Goal: Transaction & Acquisition: Purchase product/service

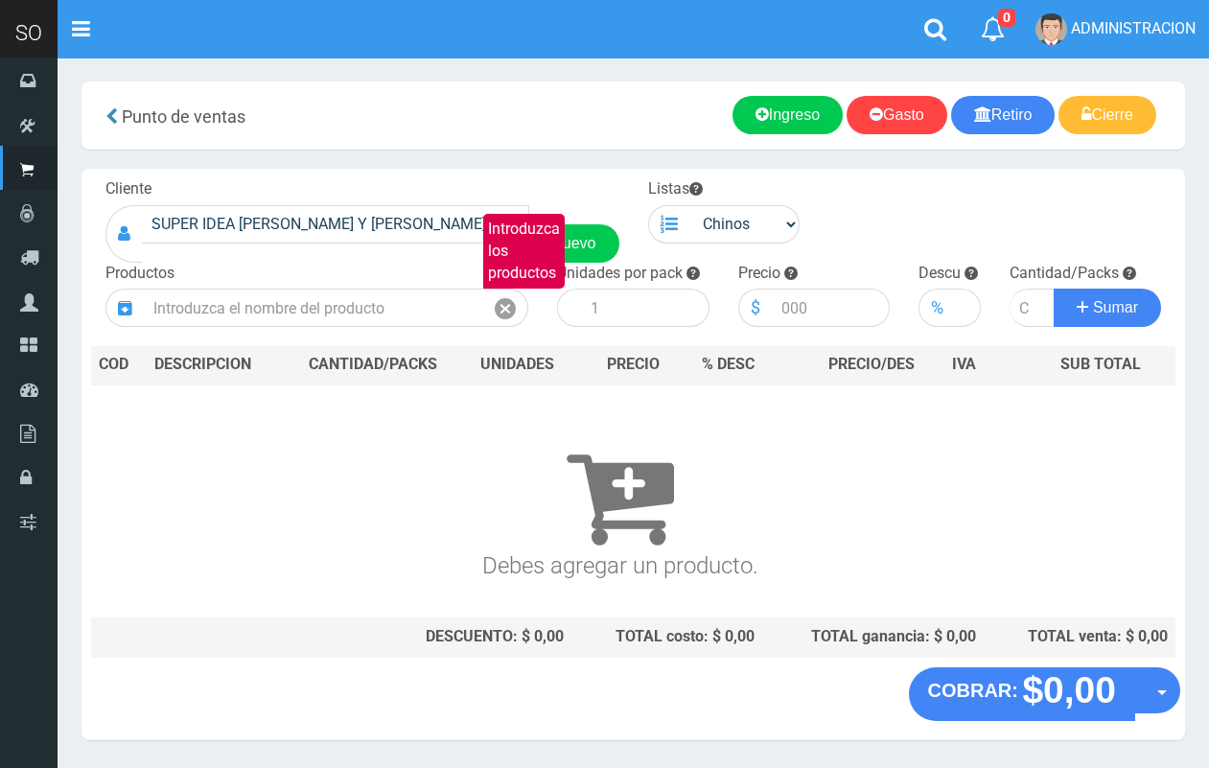
scroll to position [58, 0]
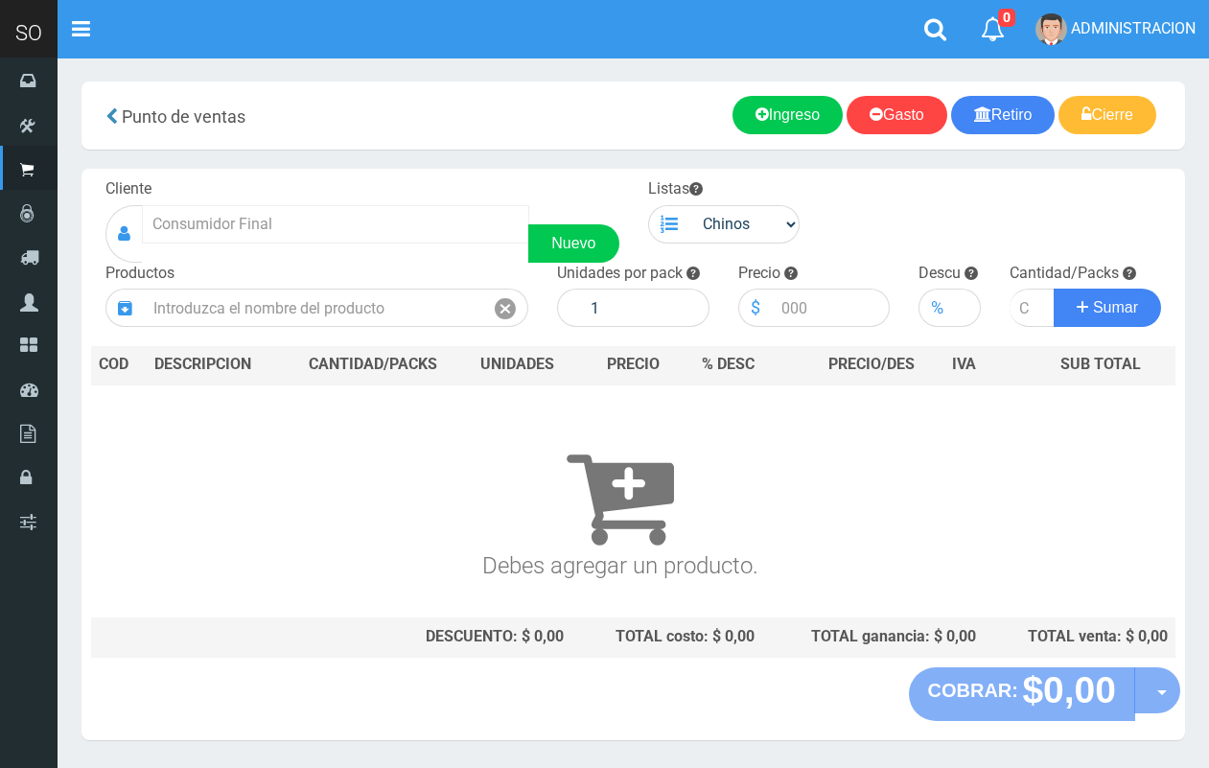
scroll to position [51, 0]
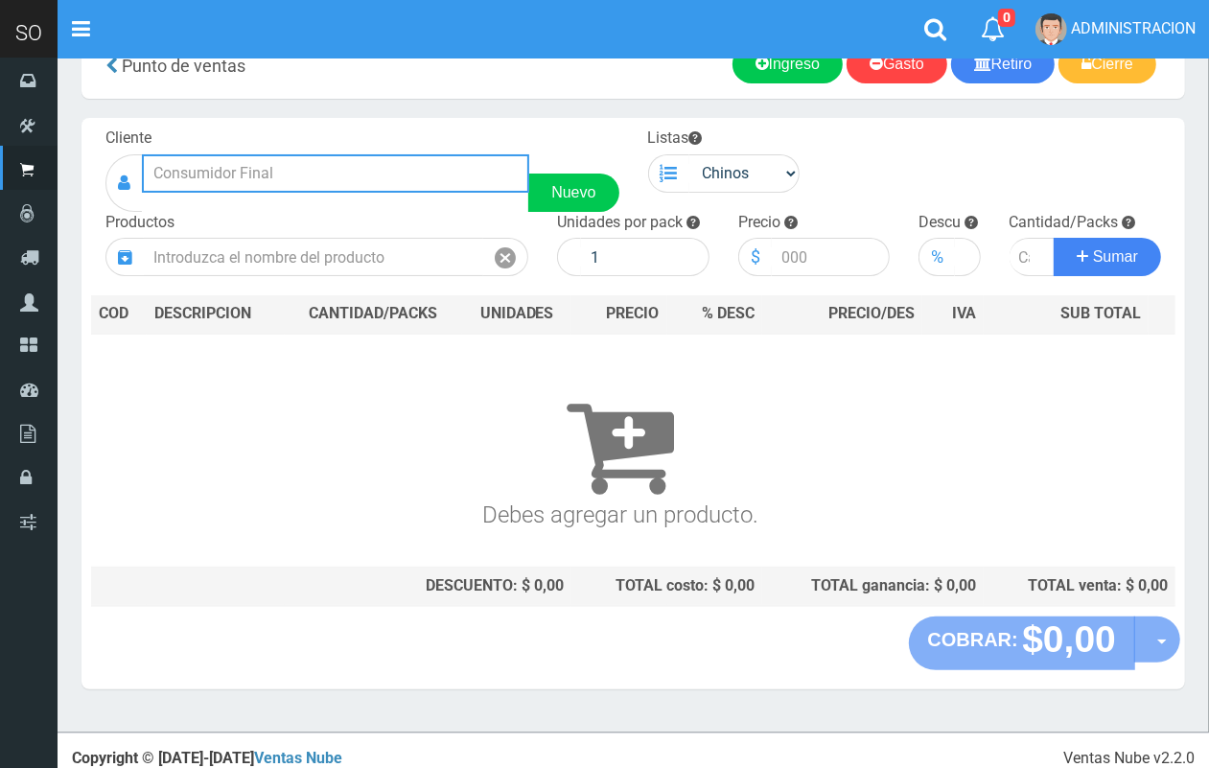
click at [290, 180] on input "text" at bounding box center [335, 173] width 387 height 38
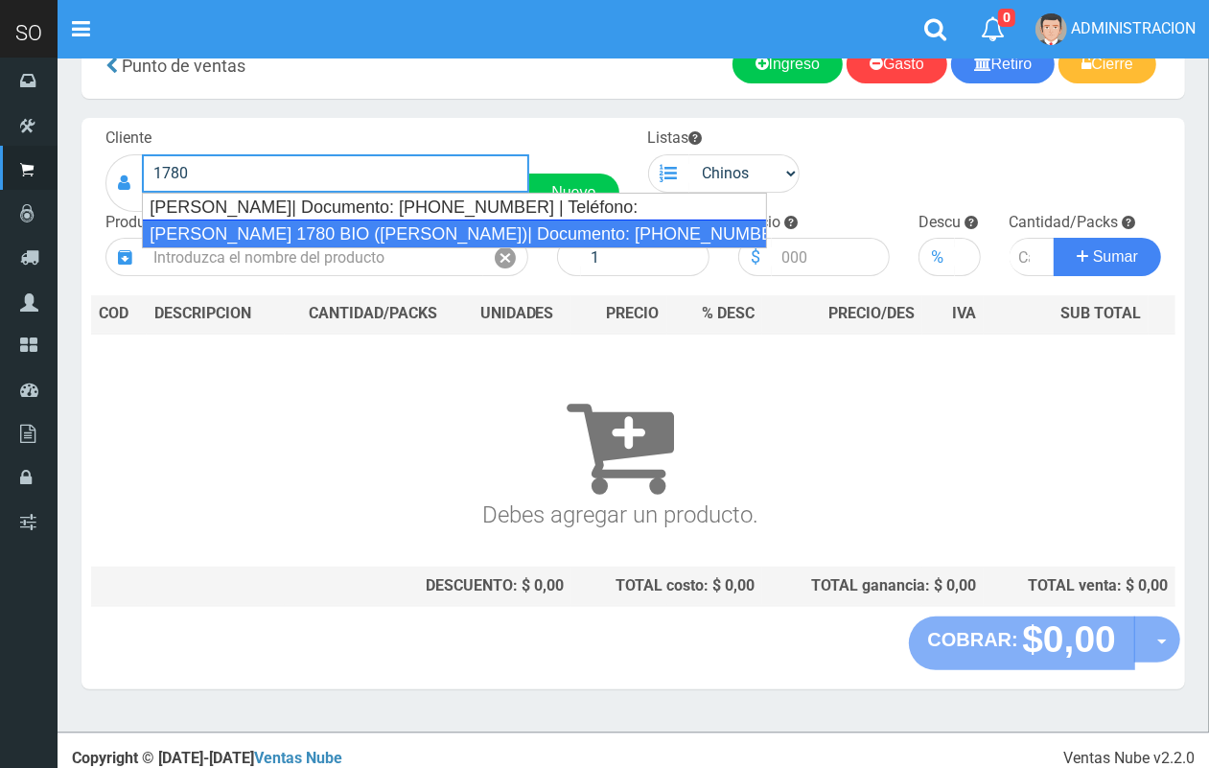
drag, startPoint x: 302, startPoint y: 231, endPoint x: 371, endPoint y: 208, distance: 72.8
click at [305, 223] on div "MATEO GELVES 1780 BIO (ESCOBAR)| Documento: 1234564863 | Teléfono:" at bounding box center [454, 234] width 625 height 29
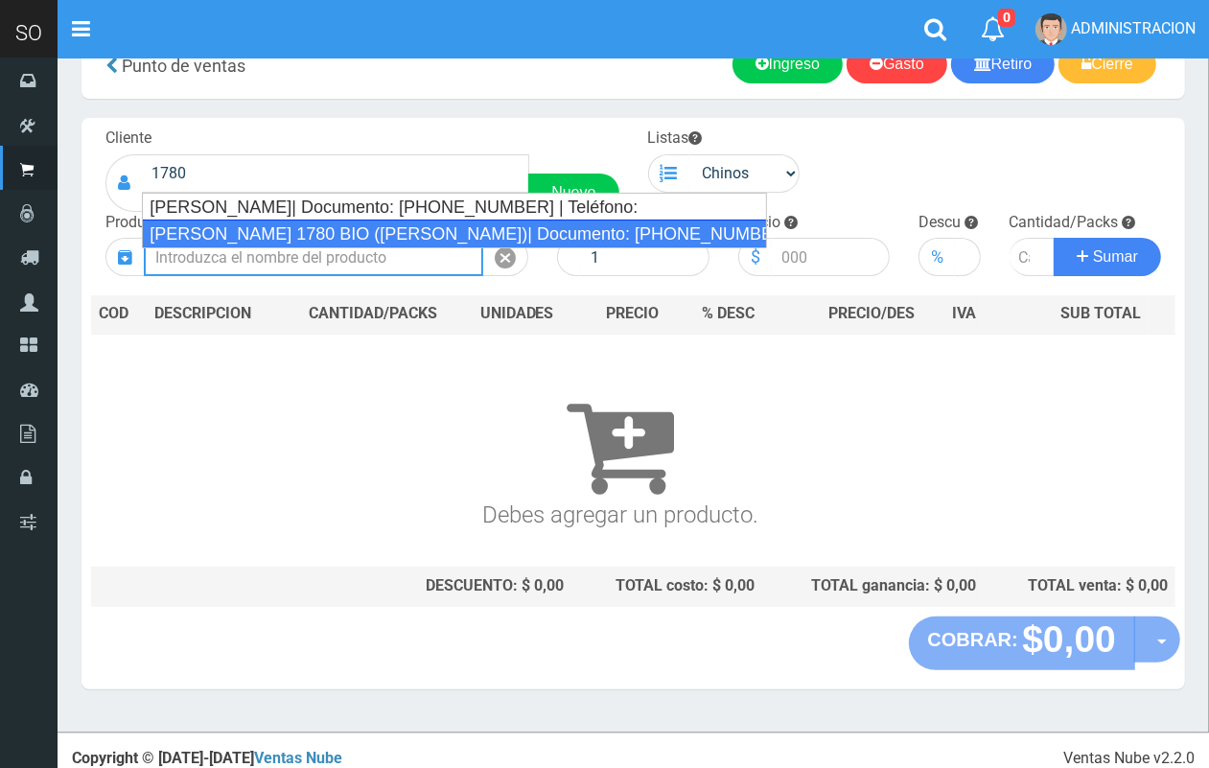
type input "MATEO GELVES 1780 BIO (ESCOBAR)| Documento: 1234564863 | Teléfono:"
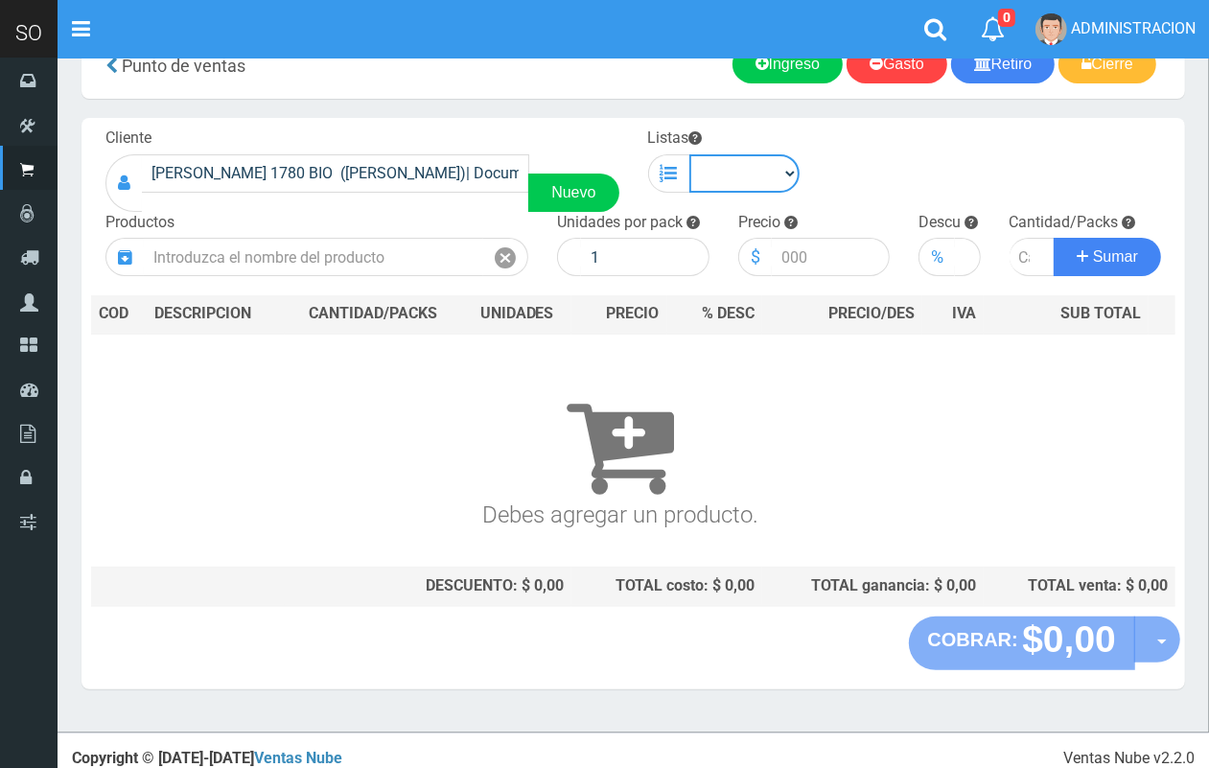
click at [757, 168] on select "Chinos . ." at bounding box center [744, 173] width 111 height 38
select select "1"
click at [689, 154] on select "Chinos . ." at bounding box center [744, 173] width 111 height 38
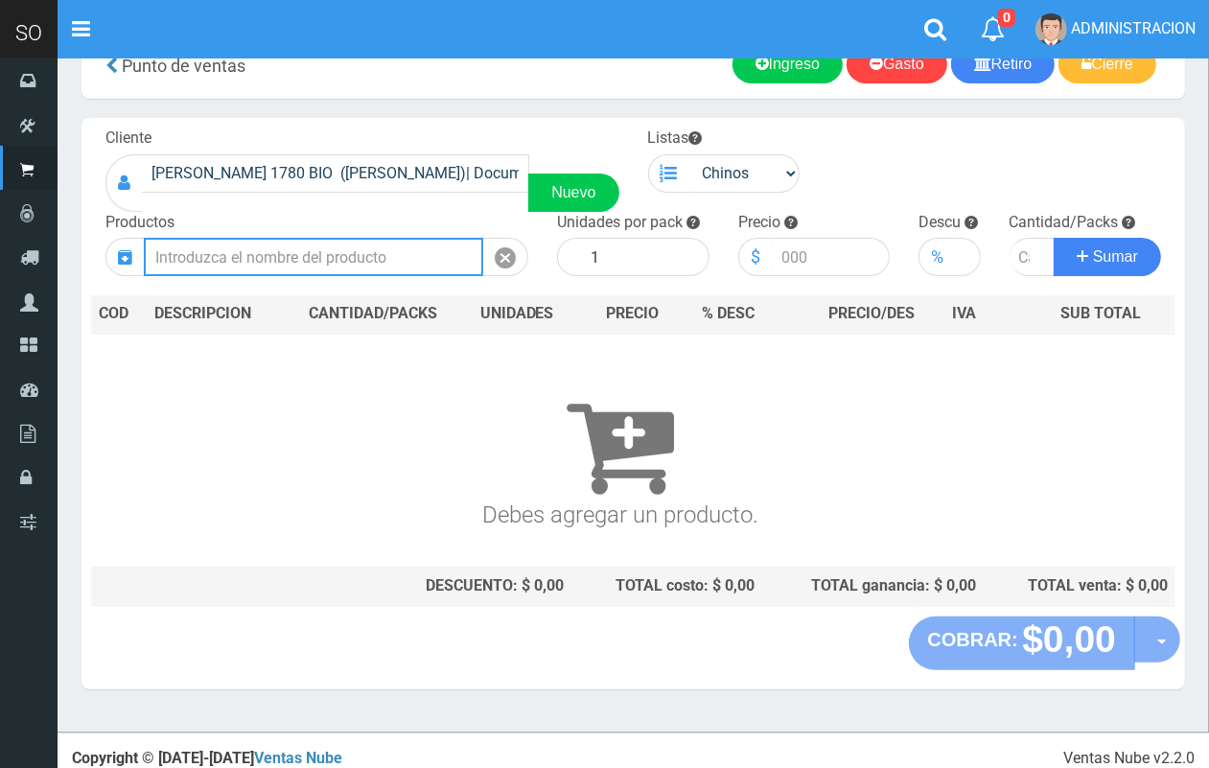
click at [420, 247] on input "text" at bounding box center [313, 257] width 339 height 38
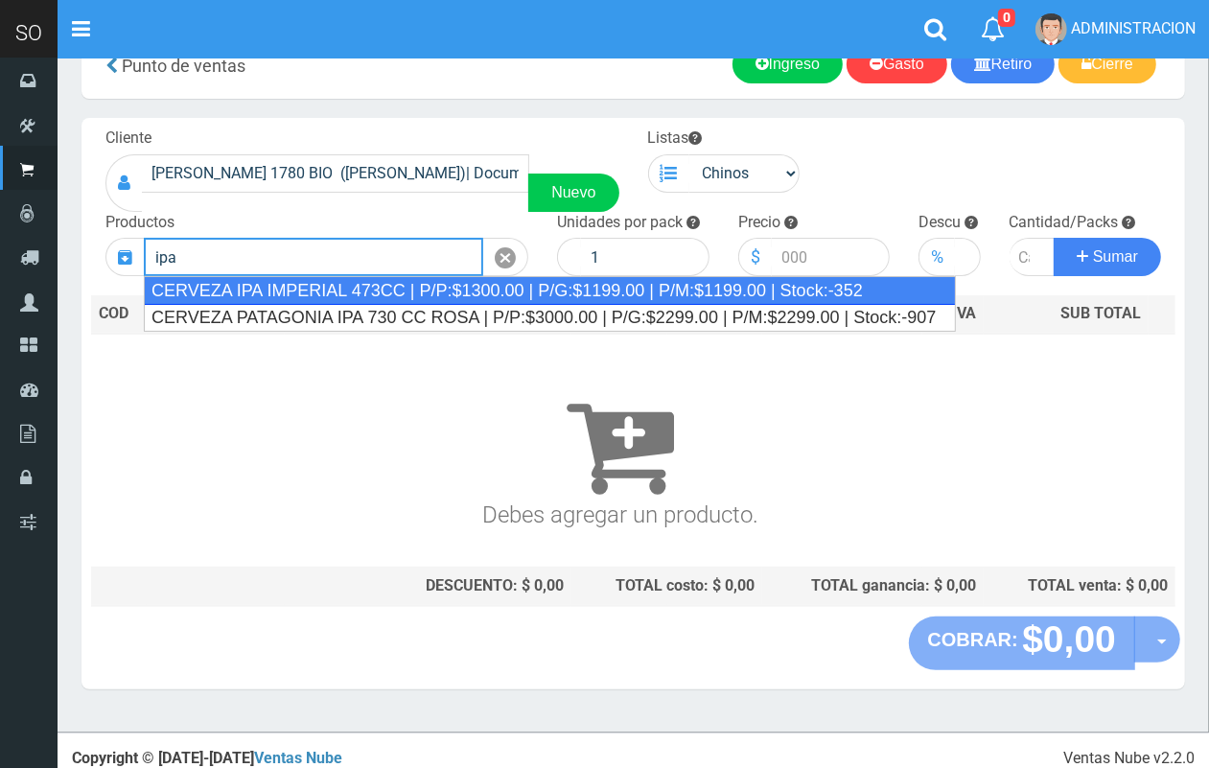
click at [341, 283] on div "CERVEZA IPA IMPERIAL 473CC | P/P:$1300.00 | P/G:$1199.00 | P/M:$1199.00 | Stock…" at bounding box center [550, 290] width 812 height 29
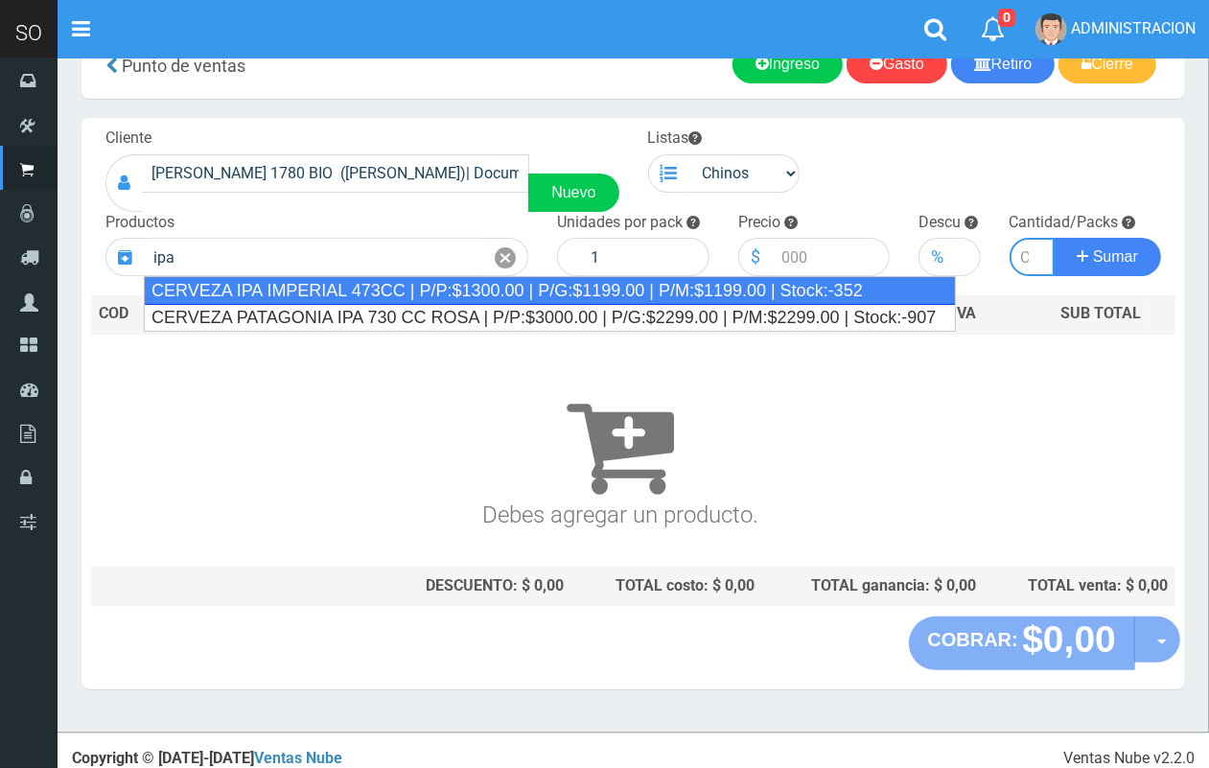
type input "CERVEZA IPA IMPERIAL 473CC | P/P:$1300.00 | P/G:$1199.00 | P/M:$1199.00 | Stock…"
type input "24"
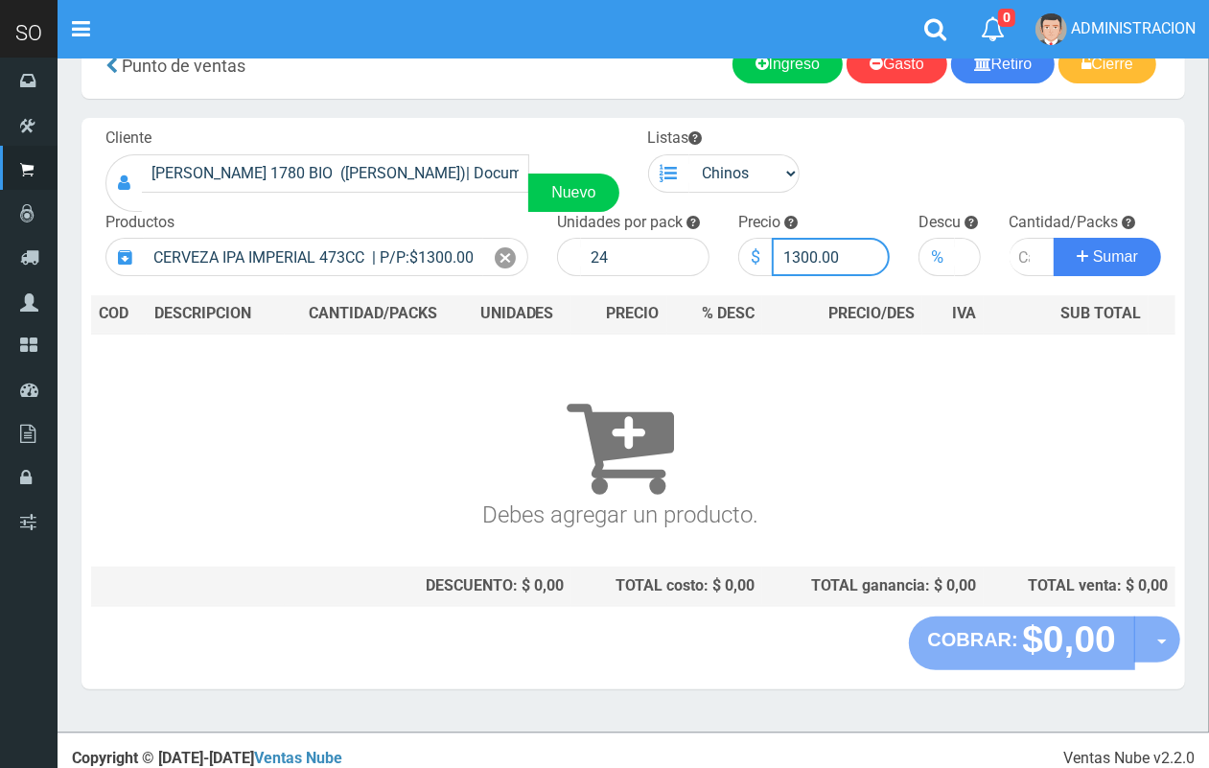
drag, startPoint x: 816, startPoint y: 257, endPoint x: 793, endPoint y: 252, distance: 23.5
click at [793, 252] on input "1300.00" at bounding box center [831, 257] width 119 height 38
type input "1250.00"
click at [1019, 254] on input "number" at bounding box center [1032, 257] width 46 height 38
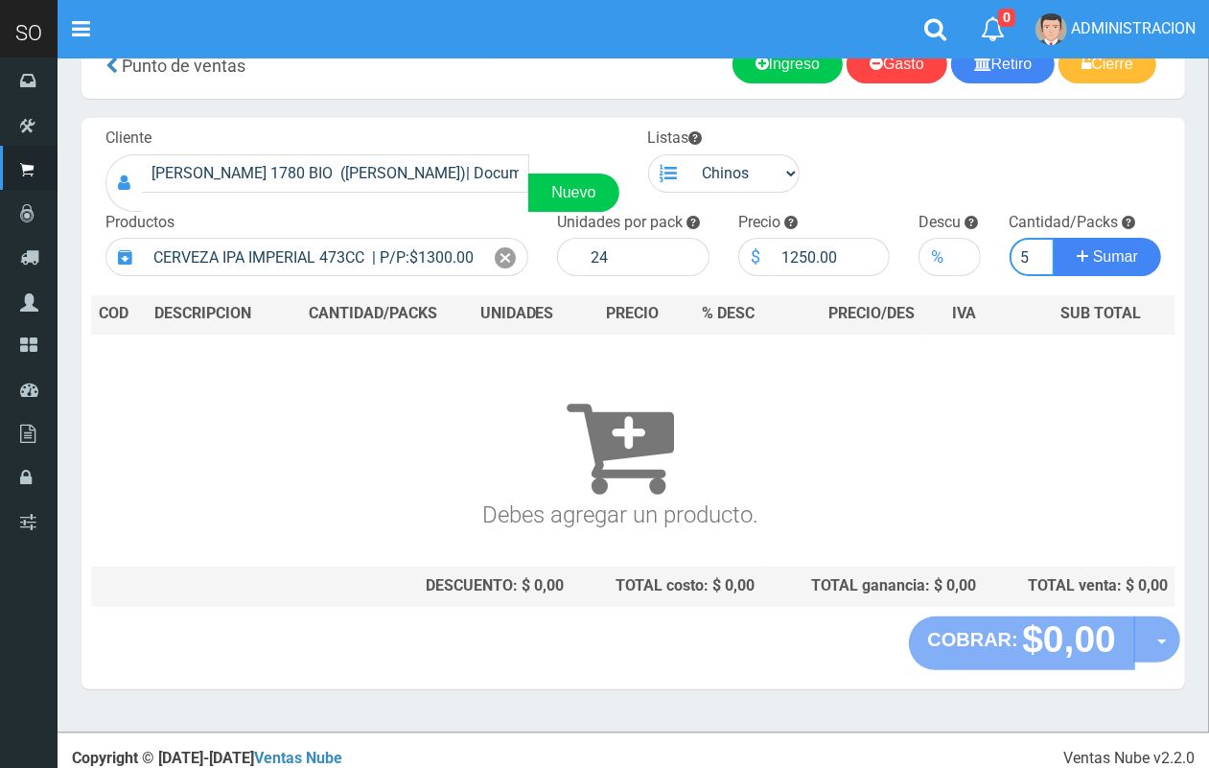
type input "5"
click at [1054, 238] on button "Sumar" at bounding box center [1107, 257] width 107 height 38
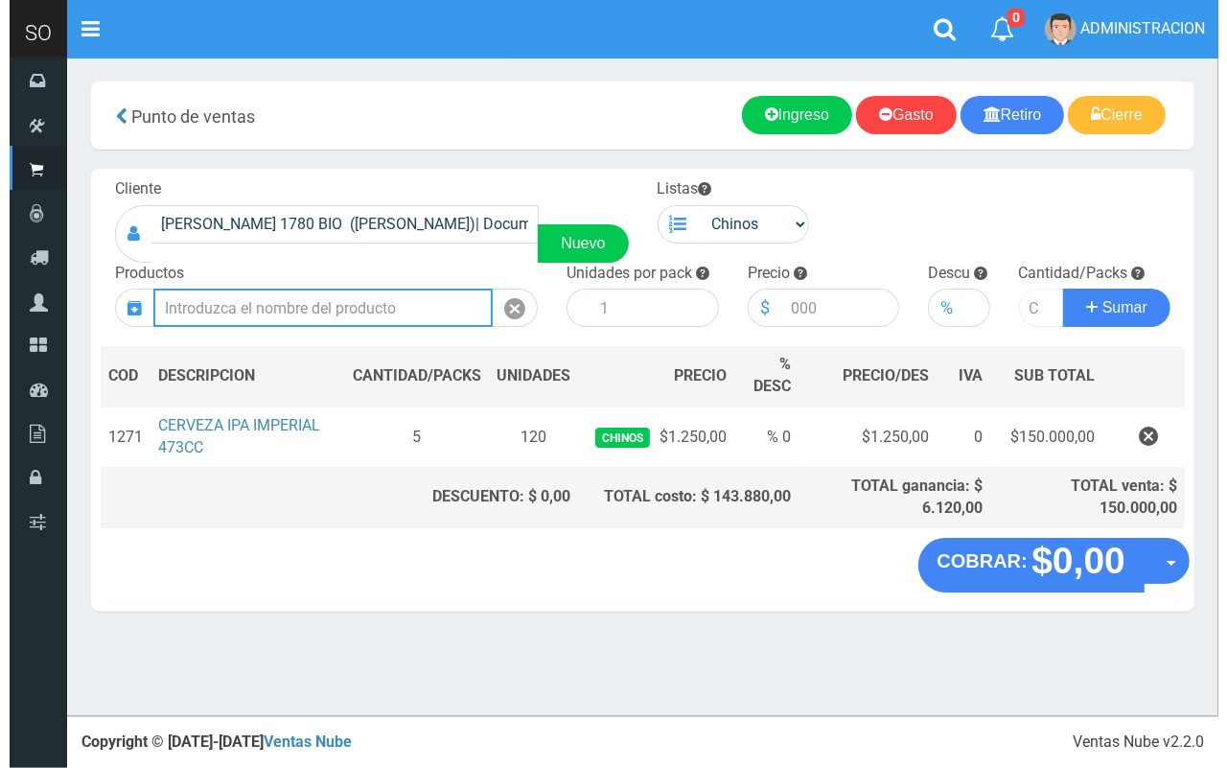
scroll to position [0, 0]
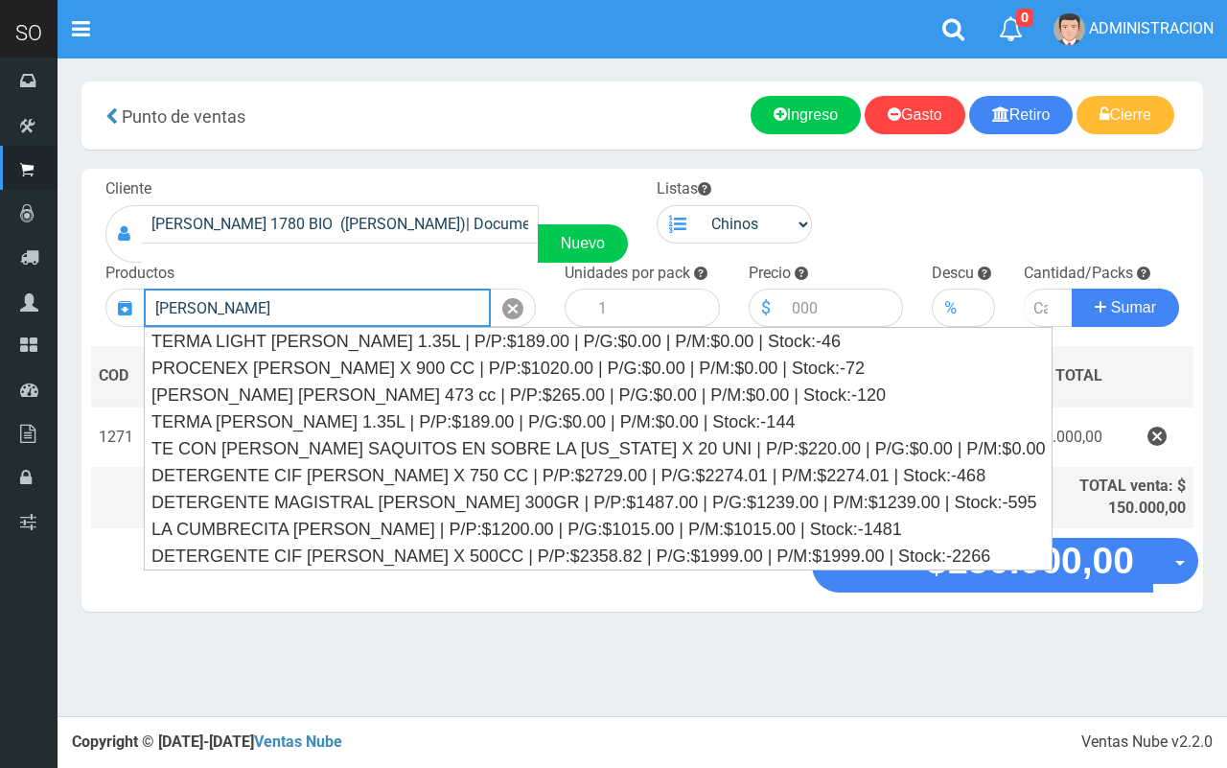
drag, startPoint x: 161, startPoint y: 299, endPoint x: 150, endPoint y: 297, distance: 11.7
click at [150, 297] on input "limon" at bounding box center [317, 308] width 347 height 38
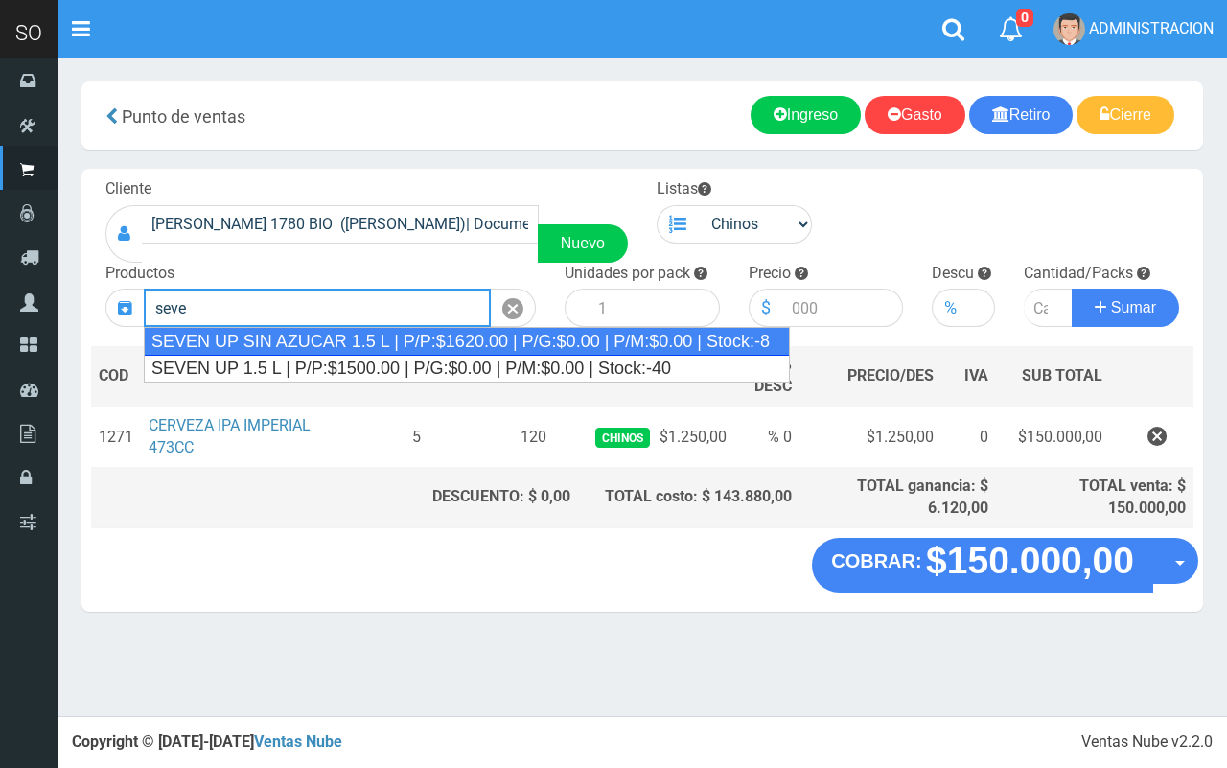
click at [285, 353] on div "SEVEN UP SIN AZUCAR 1.5 L | P/P:$1620.00 | P/G:$0.00 | P/M:$0.00 | Stock:-8" at bounding box center [467, 341] width 646 height 29
type input "SEVEN UP SIN AZUCAR 1.5 L | P/P:$1620.00 | P/G:$0.00 | P/M:$0.00 | Stock:-8"
type input "8"
type input "1620.00"
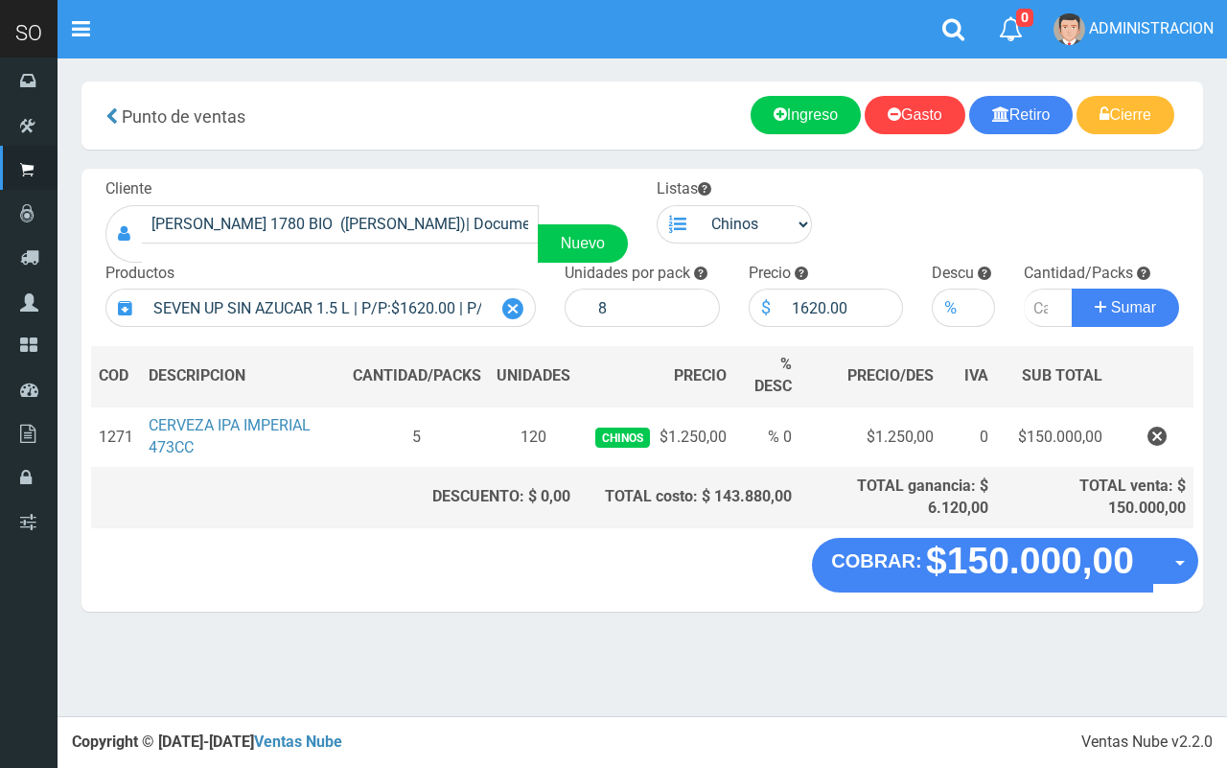
click at [519, 300] on icon at bounding box center [512, 309] width 21 height 28
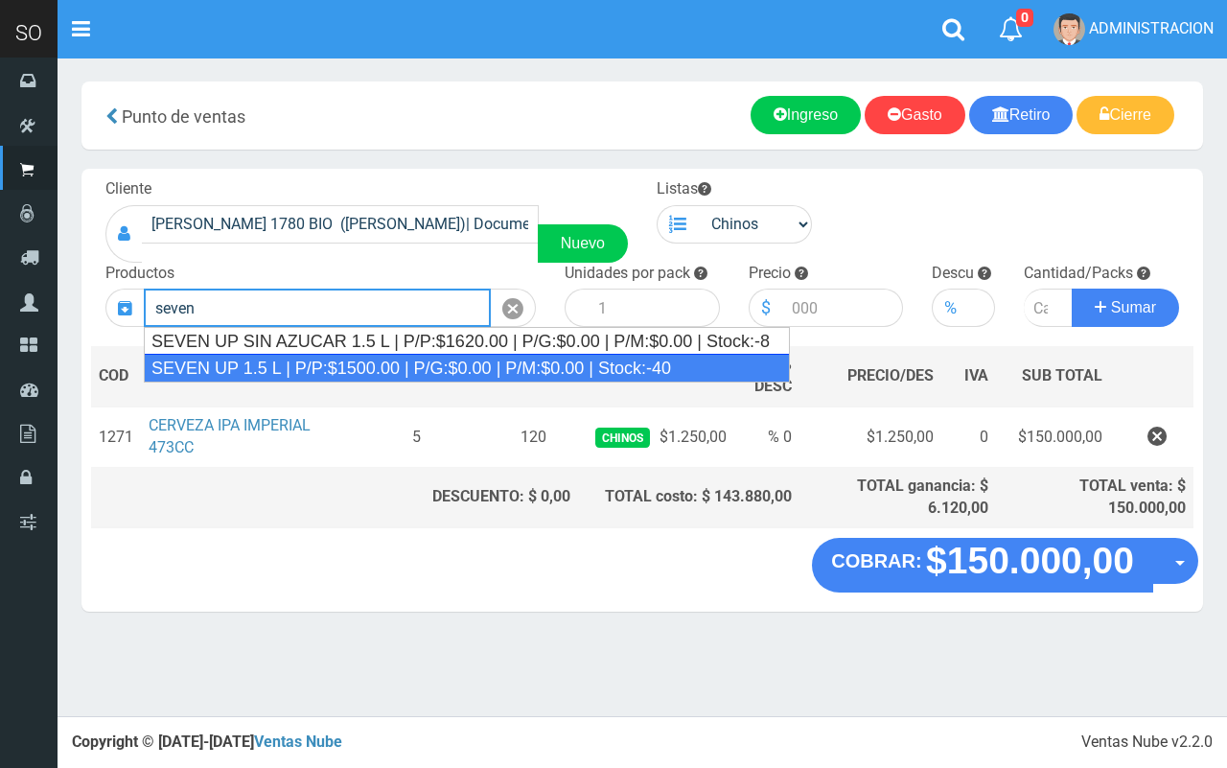
click at [511, 361] on div "SEVEN UP 1.5 L | P/P:$1500.00 | P/G:$0.00 | P/M:$0.00 | Stock:-40" at bounding box center [467, 368] width 646 height 29
type input "SEVEN UP 1.5 L | P/P:$1500.00 | P/G:$0.00 | P/M:$0.00 | Stock:-40"
type input "8"
type input "1500.00"
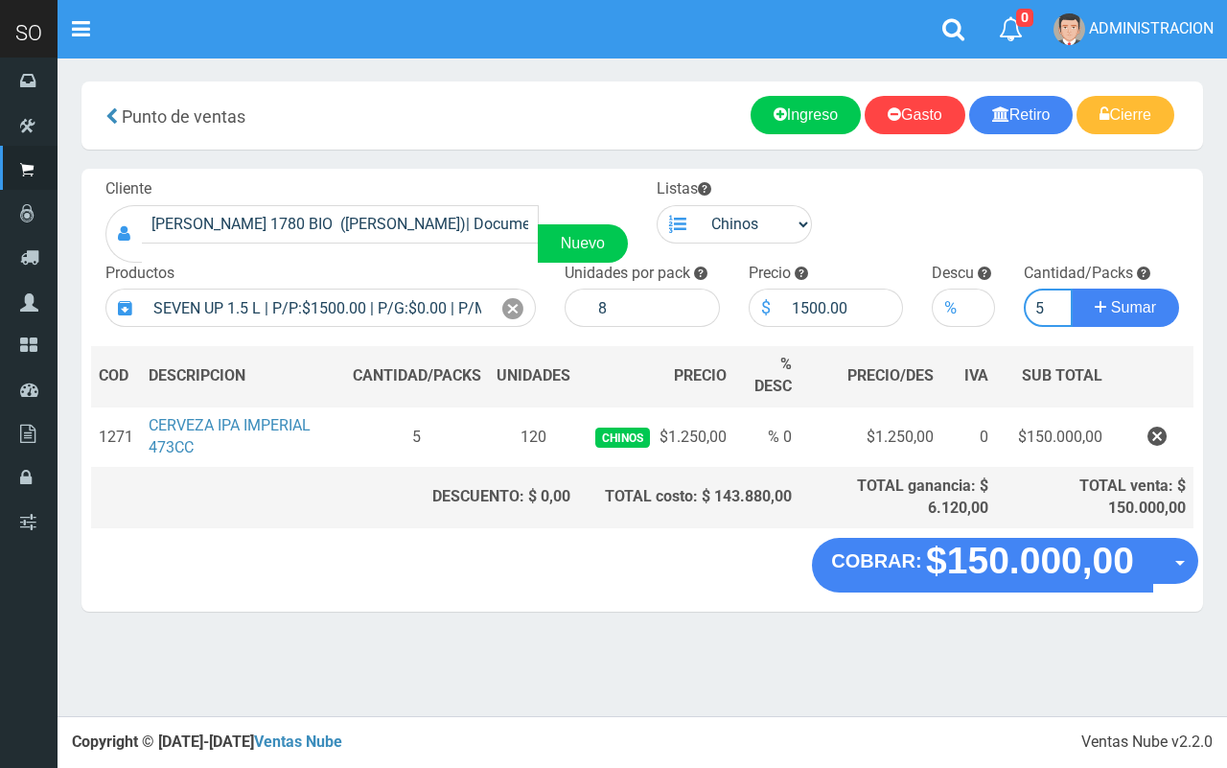
type input "5"
click at [1072, 289] on button "Sumar" at bounding box center [1125, 308] width 107 height 38
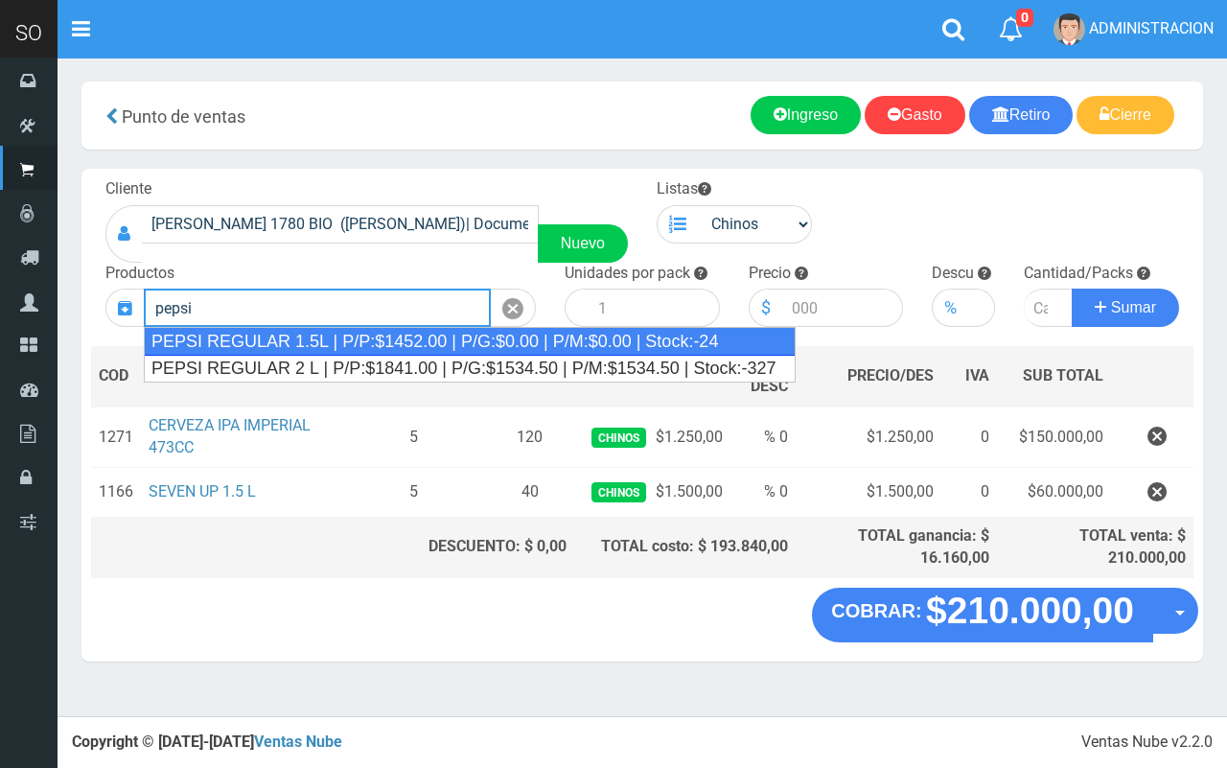
drag, startPoint x: 425, startPoint y: 336, endPoint x: 350, endPoint y: 43, distance: 301.8
click at [425, 334] on div "PEPSI REGULAR 1.5L | P/P:$1452.00 | P/G:$0.00 | P/M:$0.00 | Stock:-24" at bounding box center [470, 341] width 652 height 29
type input "PEPSI REGULAR 1.5L | P/P:$1452.00 | P/G:$0.00 | P/M:$0.00 | Stock:-24"
type input "6"
type input "1452.00"
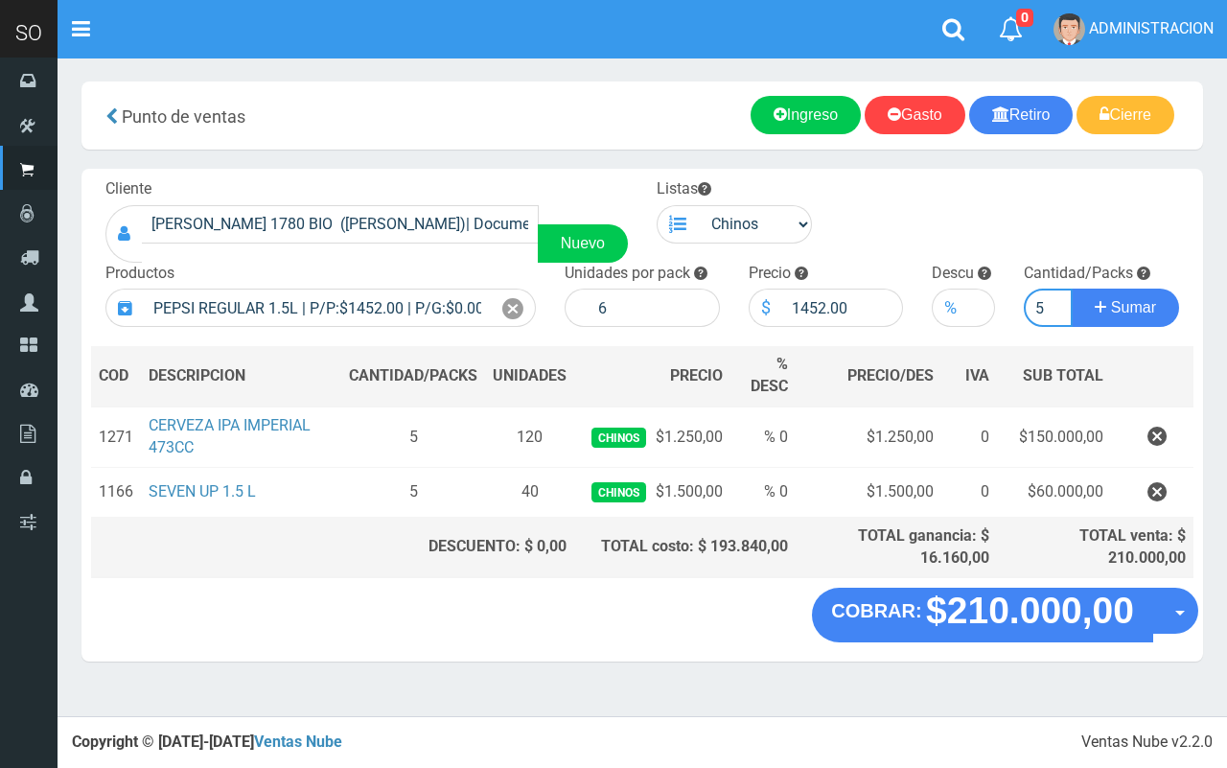
type input "5"
click at [1072, 289] on button "Sumar" at bounding box center [1125, 308] width 107 height 38
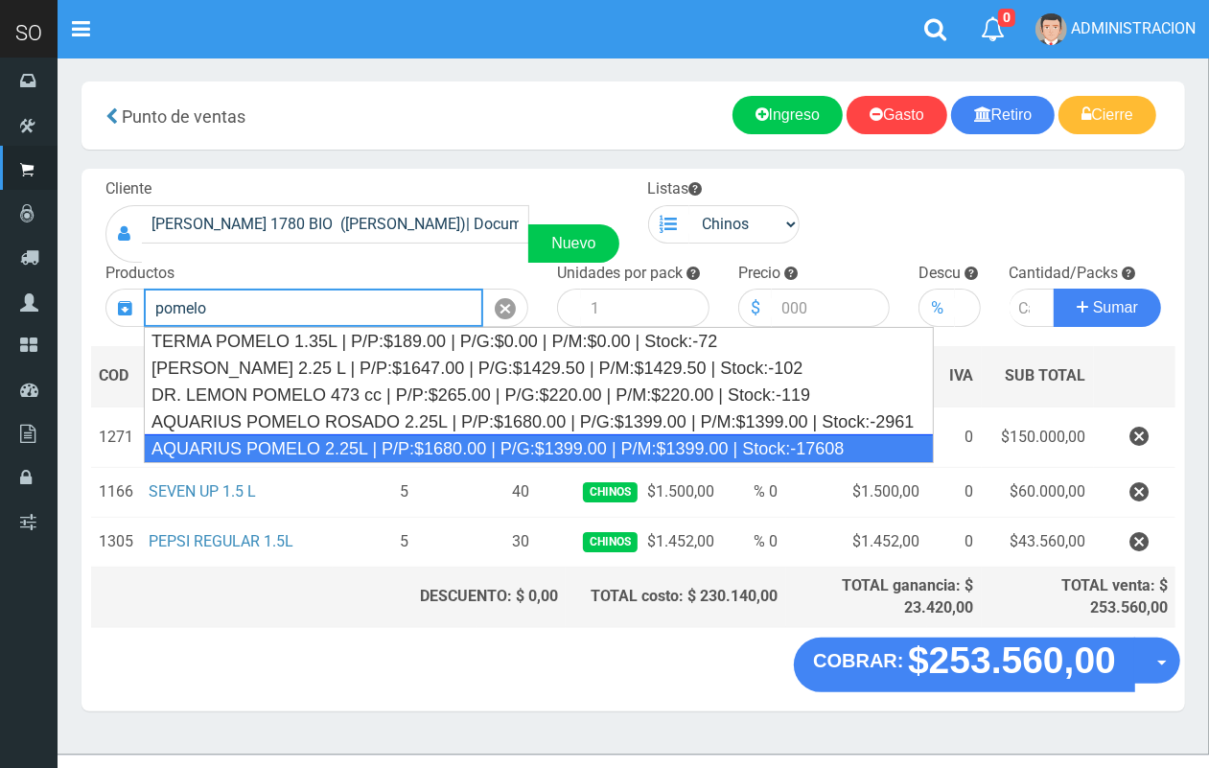
click at [328, 452] on div "AQUARIUS POMELO 2.25L | P/P:$1680.00 | P/G:$1399.00 | P/M:$1399.00 | Stock:-176…" at bounding box center [539, 448] width 790 height 29
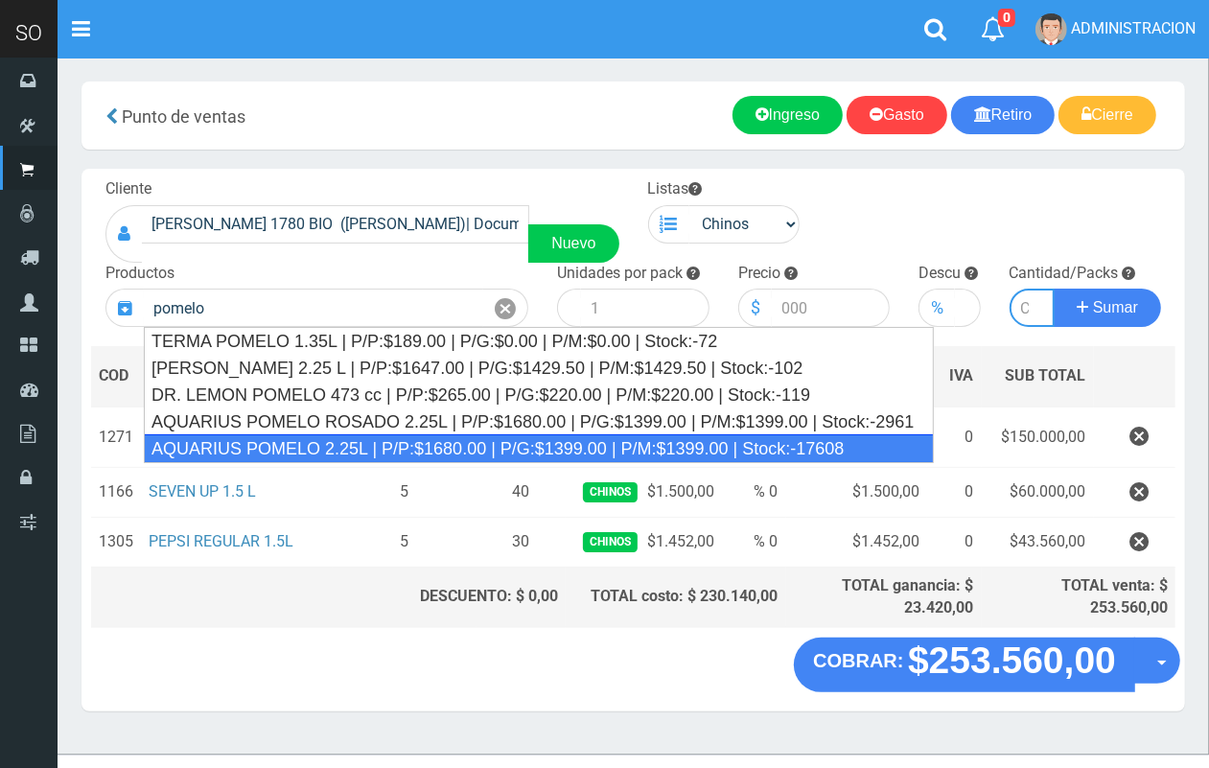
type input "AQUARIUS POMELO 2.25L | P/P:$1680.00 | P/G:$1399.00 | P/M:$1399.00 | Stock:-176…"
type input "6"
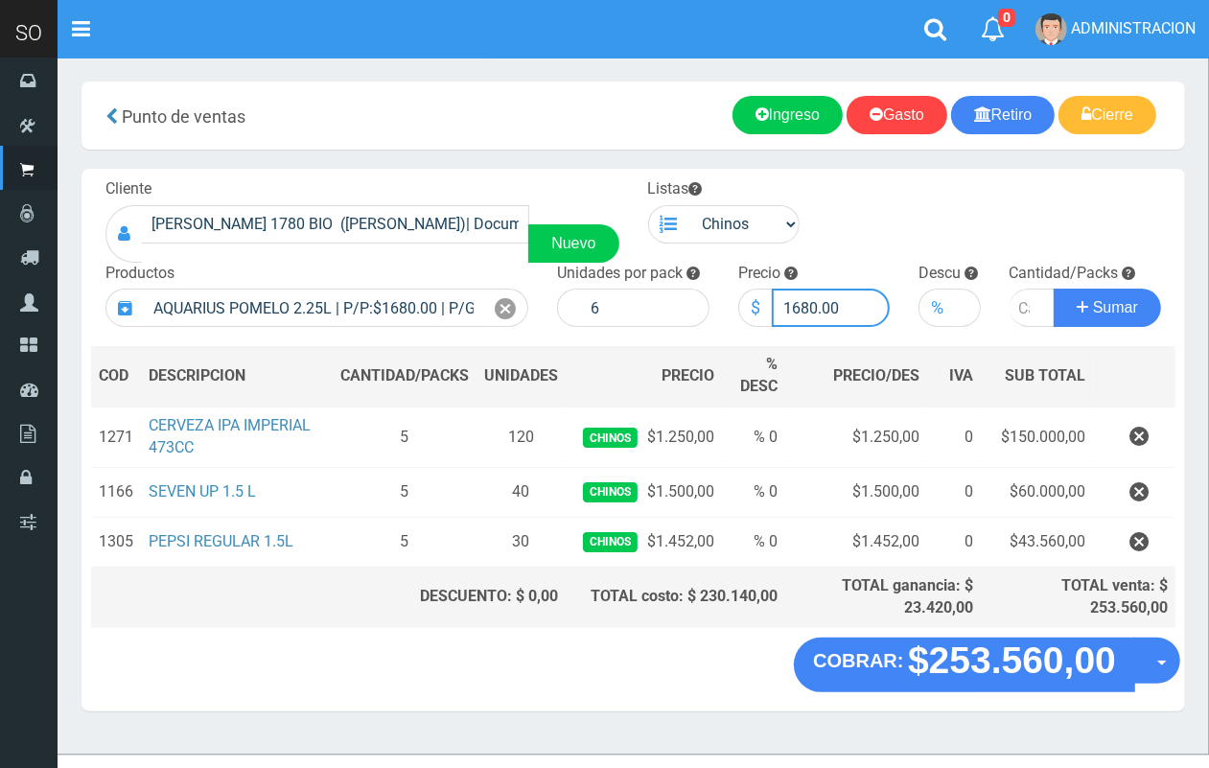
click at [808, 295] on input "1680.00" at bounding box center [831, 308] width 119 height 38
type input "1670.00"
click at [1021, 310] on input "number" at bounding box center [1032, 308] width 46 height 38
type input "10"
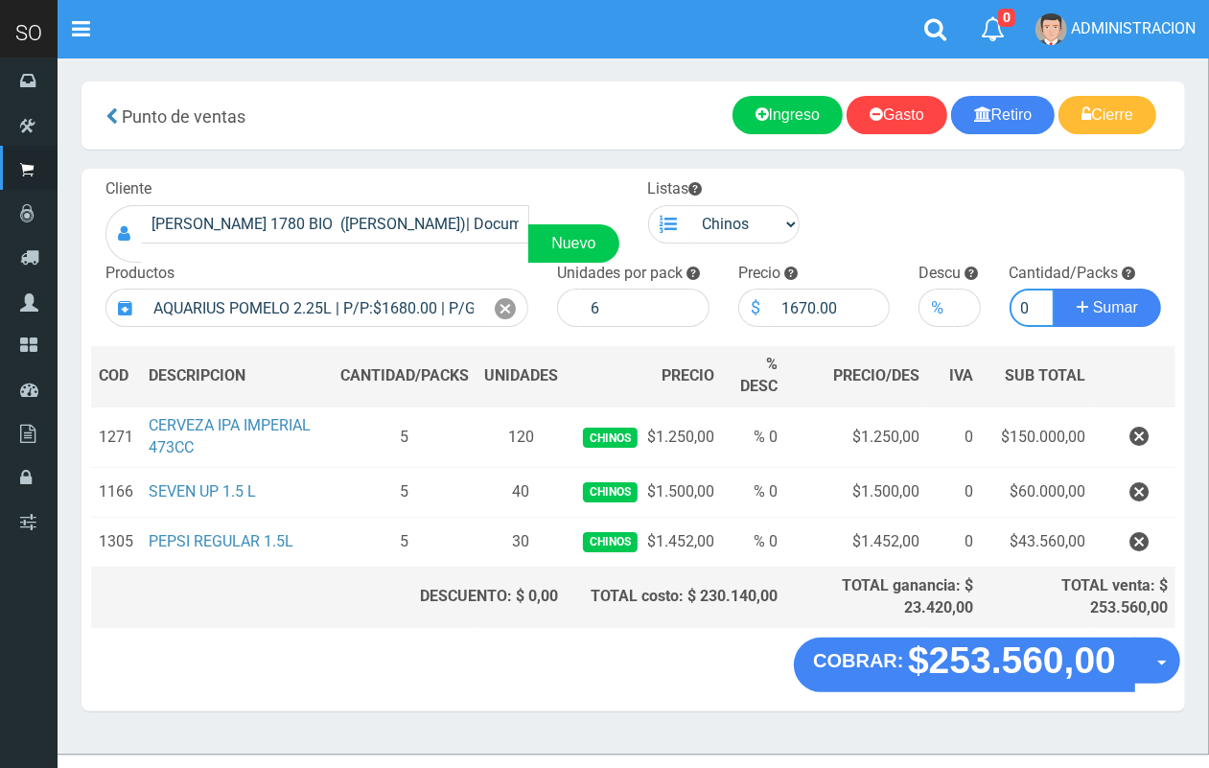
click at [1054, 289] on button "Sumar" at bounding box center [1107, 308] width 107 height 38
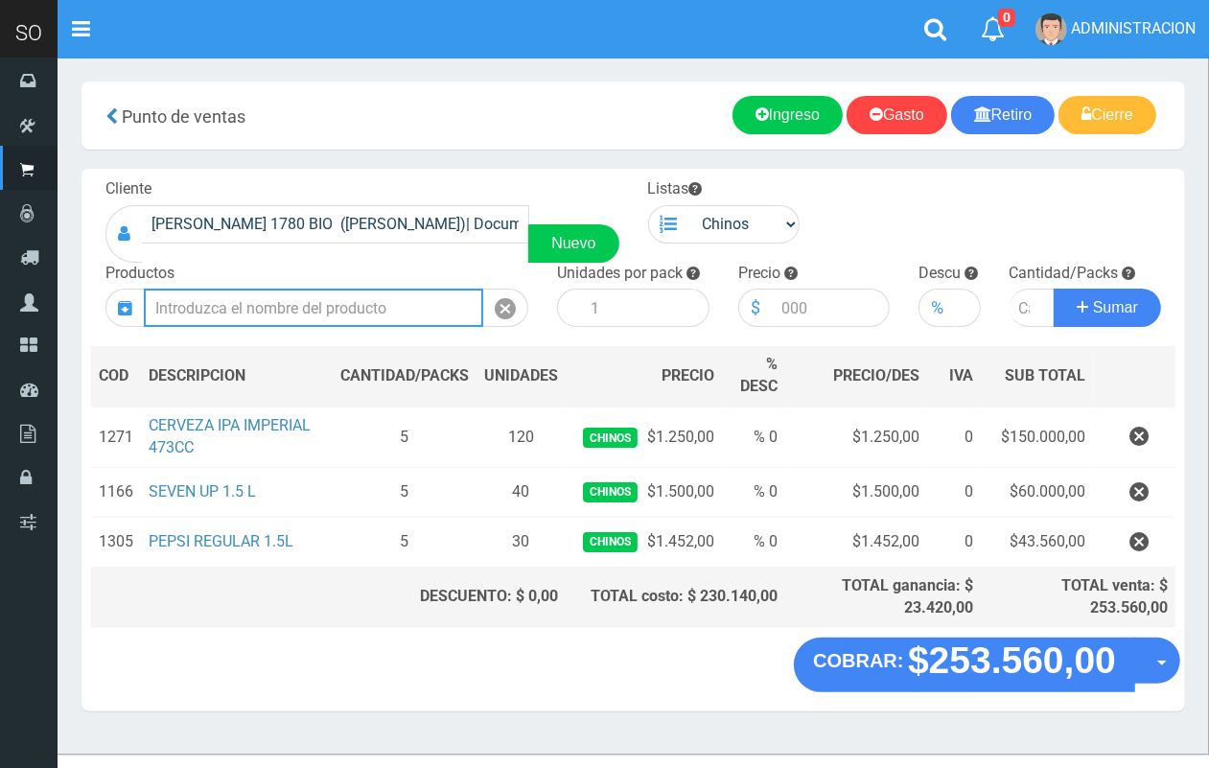
scroll to position [0, 0]
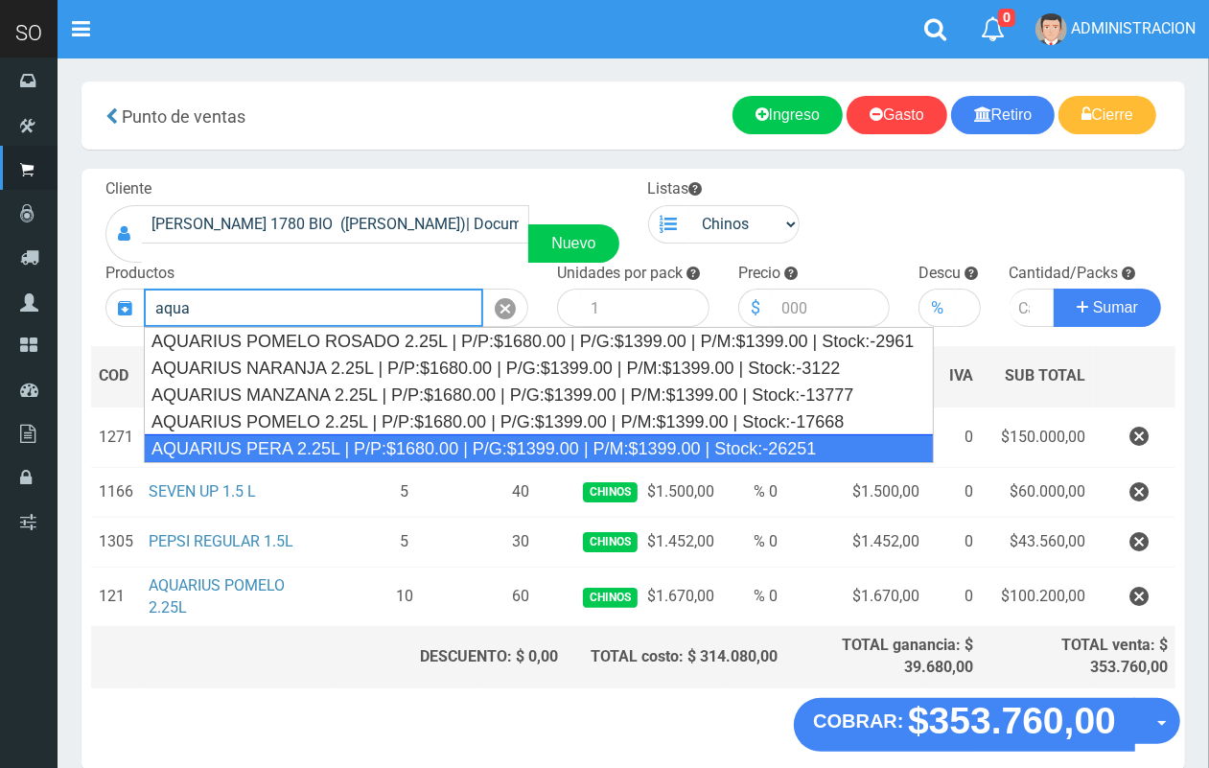
click at [370, 443] on div "AQUARIUS PERA 2.25L | P/P:$1680.00 | P/G:$1399.00 | P/M:$1399.00 | Stock:-26251" at bounding box center [539, 448] width 790 height 29
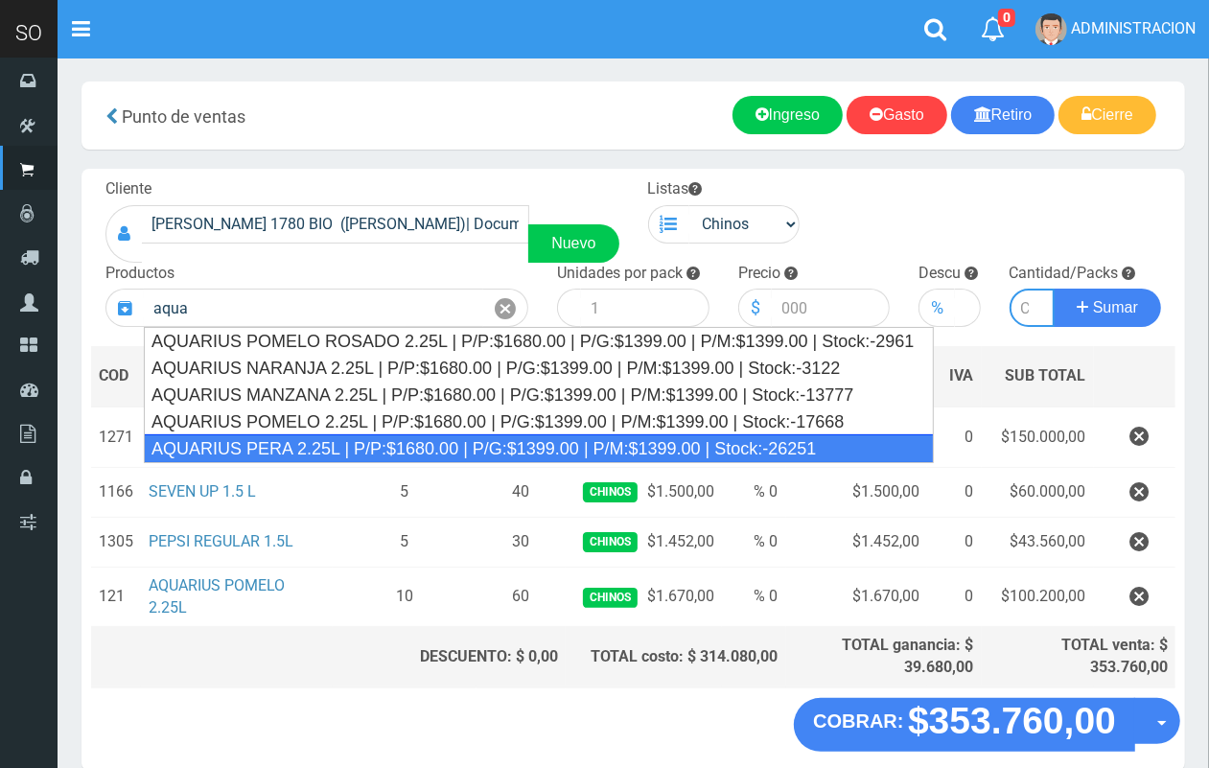
type input "AQUARIUS PERA 2.25L | P/P:$1680.00 | P/G:$1399.00 | P/M:$1399.00 | Stock:-26251"
type input "6"
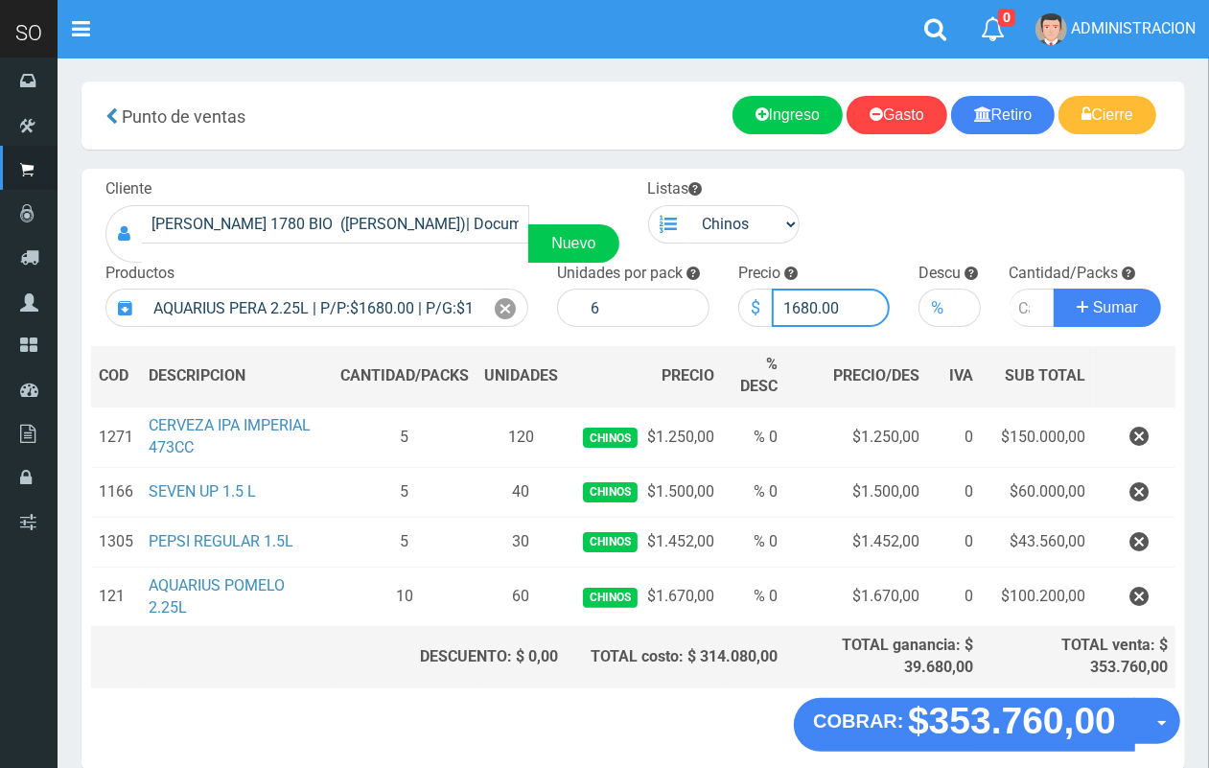
click at [806, 297] on input "1680.00" at bounding box center [831, 308] width 119 height 38
type input "1670.00"
click at [1013, 305] on input "number" at bounding box center [1032, 308] width 46 height 38
type input "15"
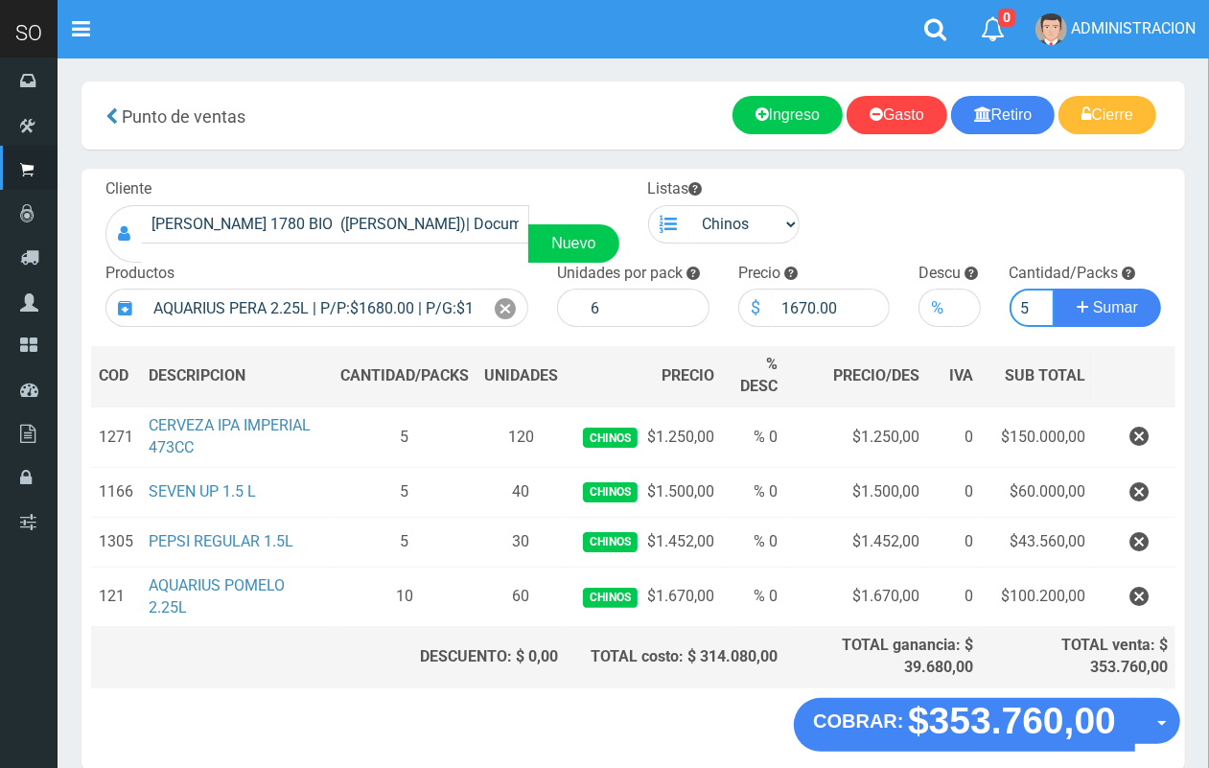
click at [1054, 289] on button "Sumar" at bounding box center [1107, 308] width 107 height 38
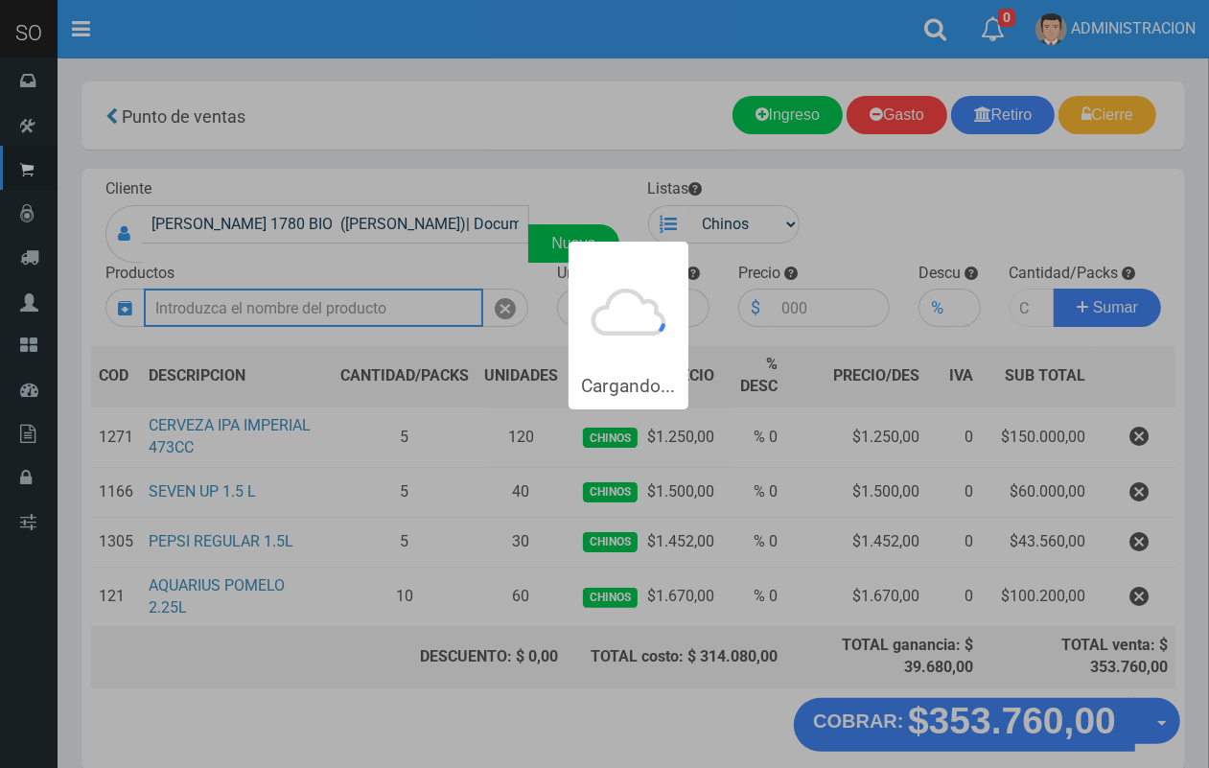
scroll to position [0, 0]
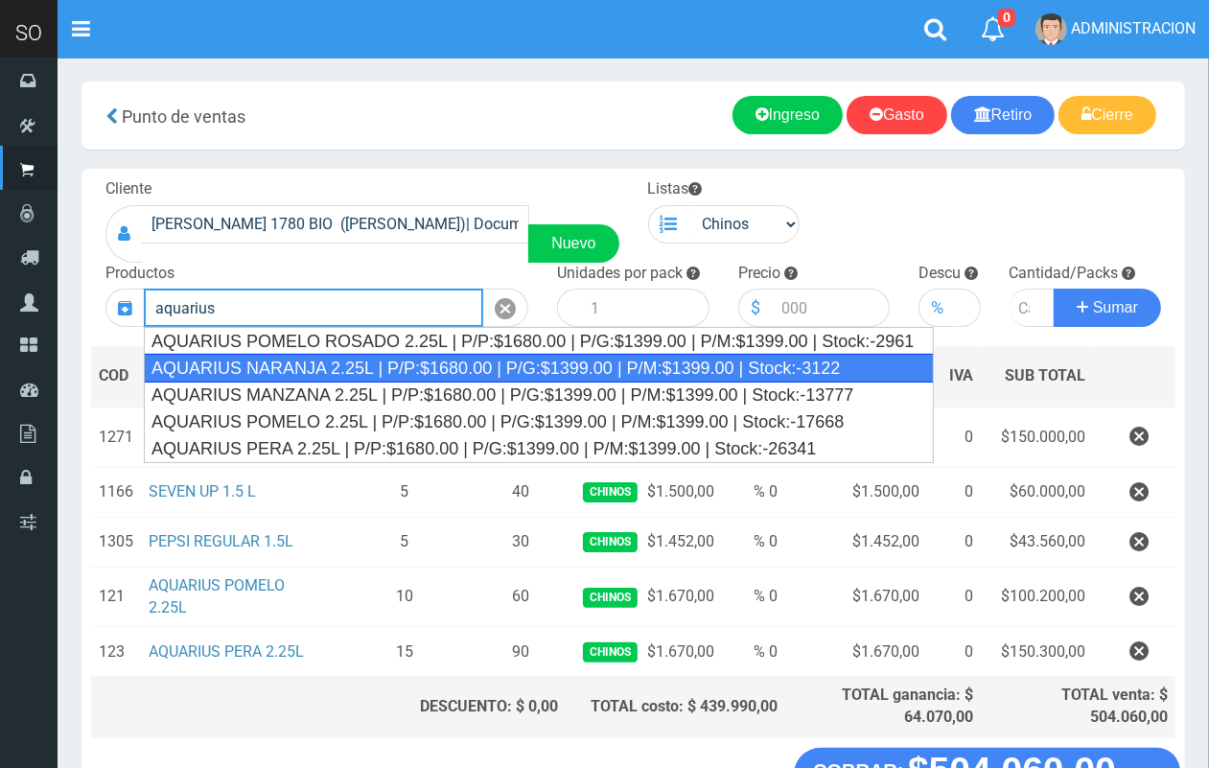
drag, startPoint x: 436, startPoint y: 364, endPoint x: 554, endPoint y: 358, distance: 118.1
click at [437, 361] on div "AQUARIUS NARANJA 2.25L | P/P:$1680.00 | P/G:$1399.00 | P/M:$1399.00 | Stock:-31…" at bounding box center [539, 368] width 790 height 29
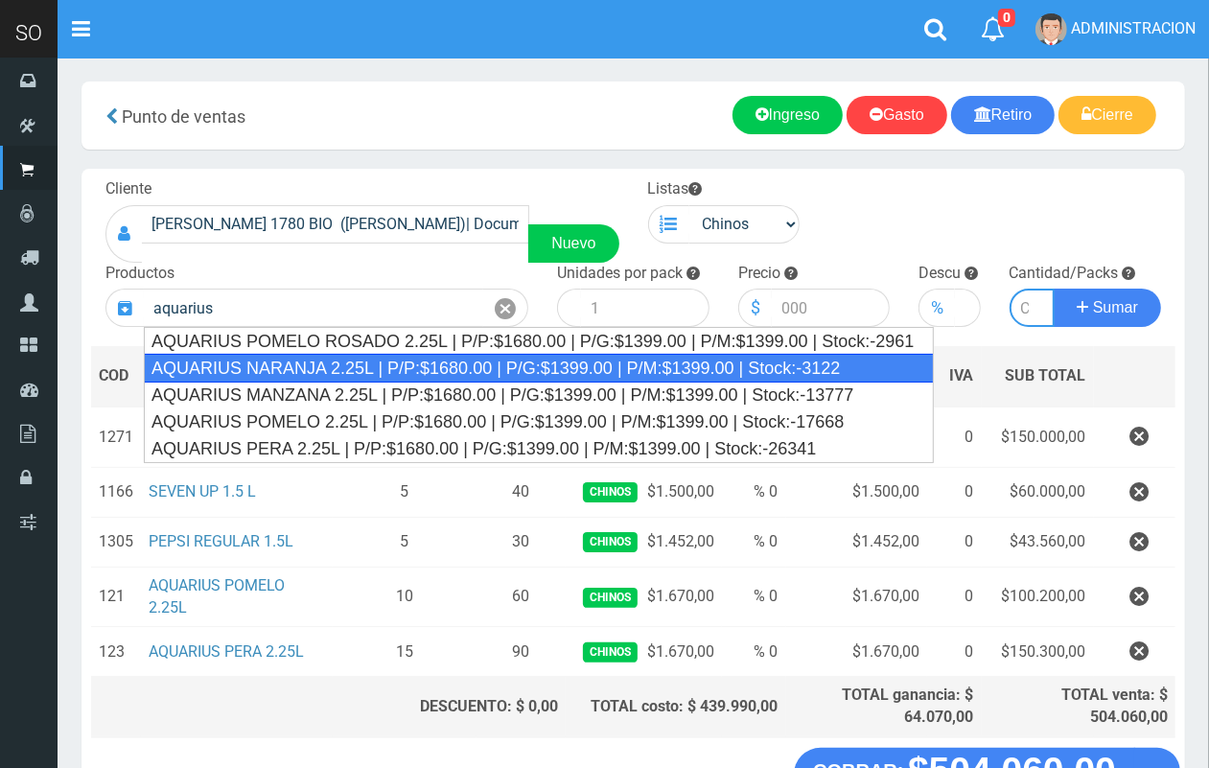
type input "AQUARIUS NARANJA 2.25L | P/P:$1680.00 | P/G:$1399.00 | P/M:$1399.00 | Stock:-31…"
type input "6"
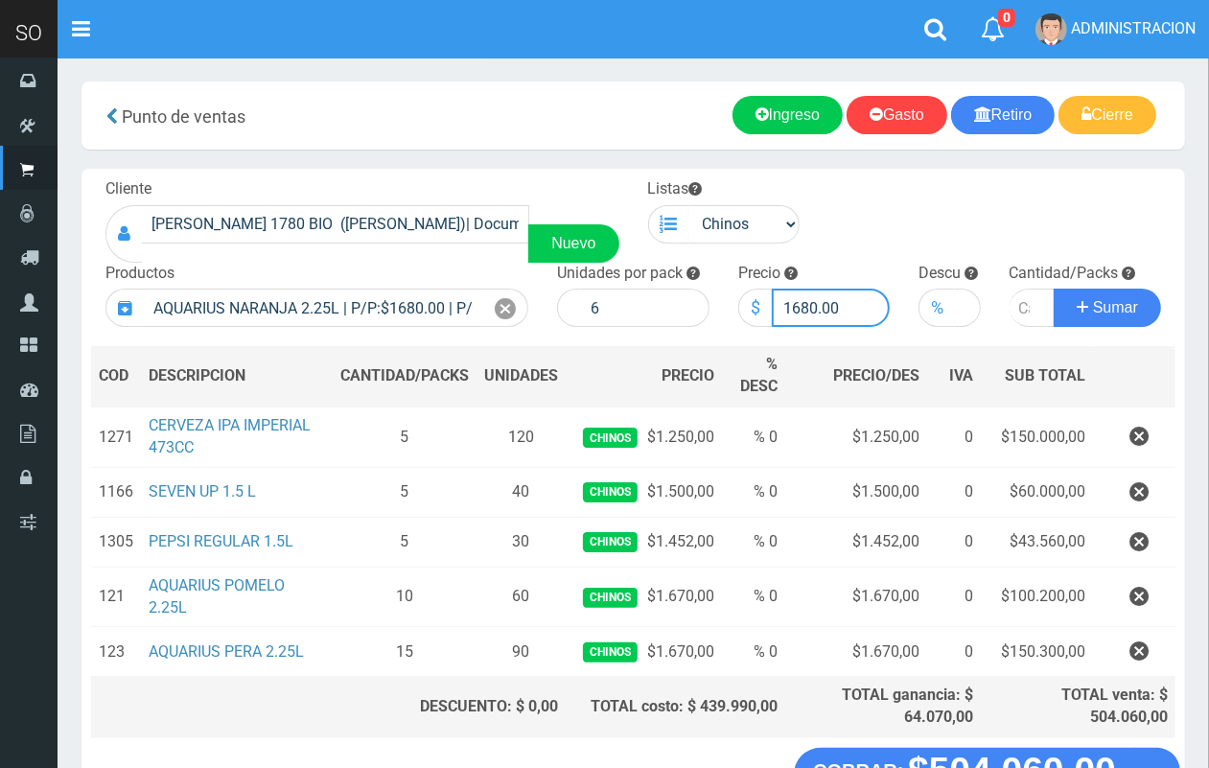
click at [808, 307] on input "1680.00" at bounding box center [831, 308] width 119 height 38
type input "1670.00"
click at [1017, 304] on input "number" at bounding box center [1032, 308] width 46 height 38
type input "5"
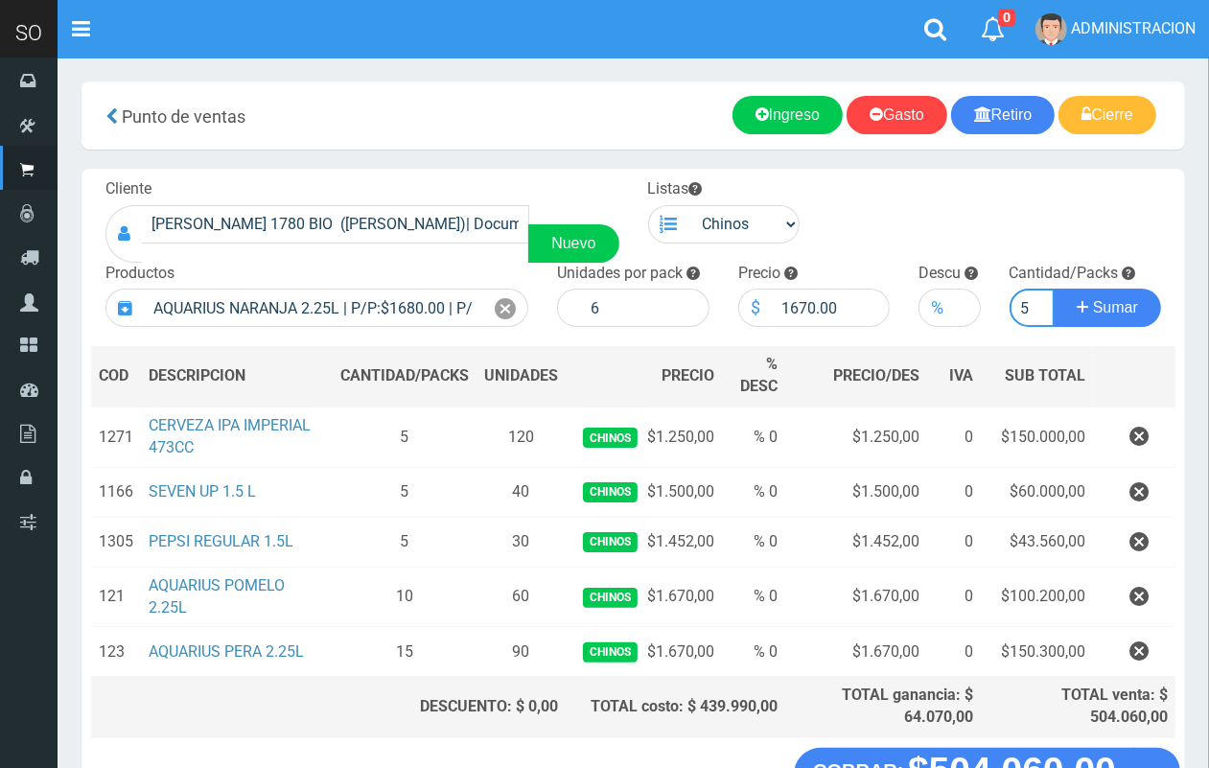
click at [1054, 289] on button "Sumar" at bounding box center [1107, 308] width 107 height 38
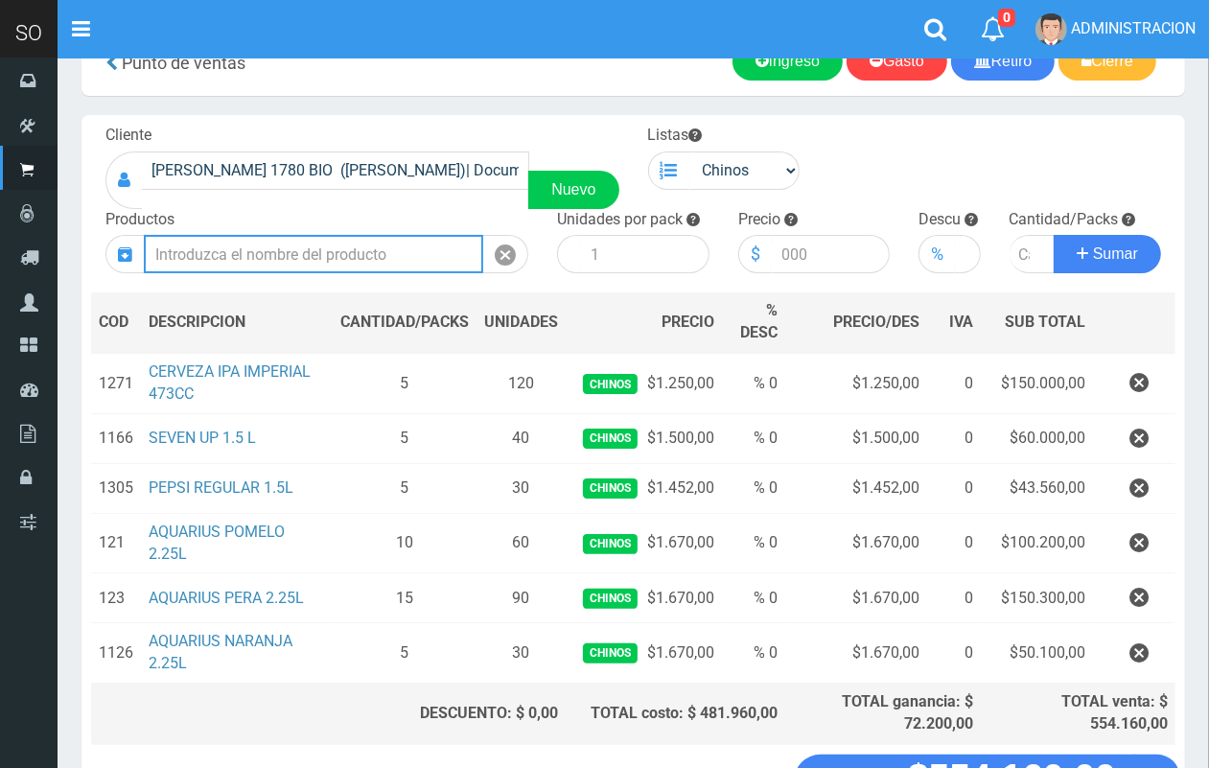
scroll to position [46, 0]
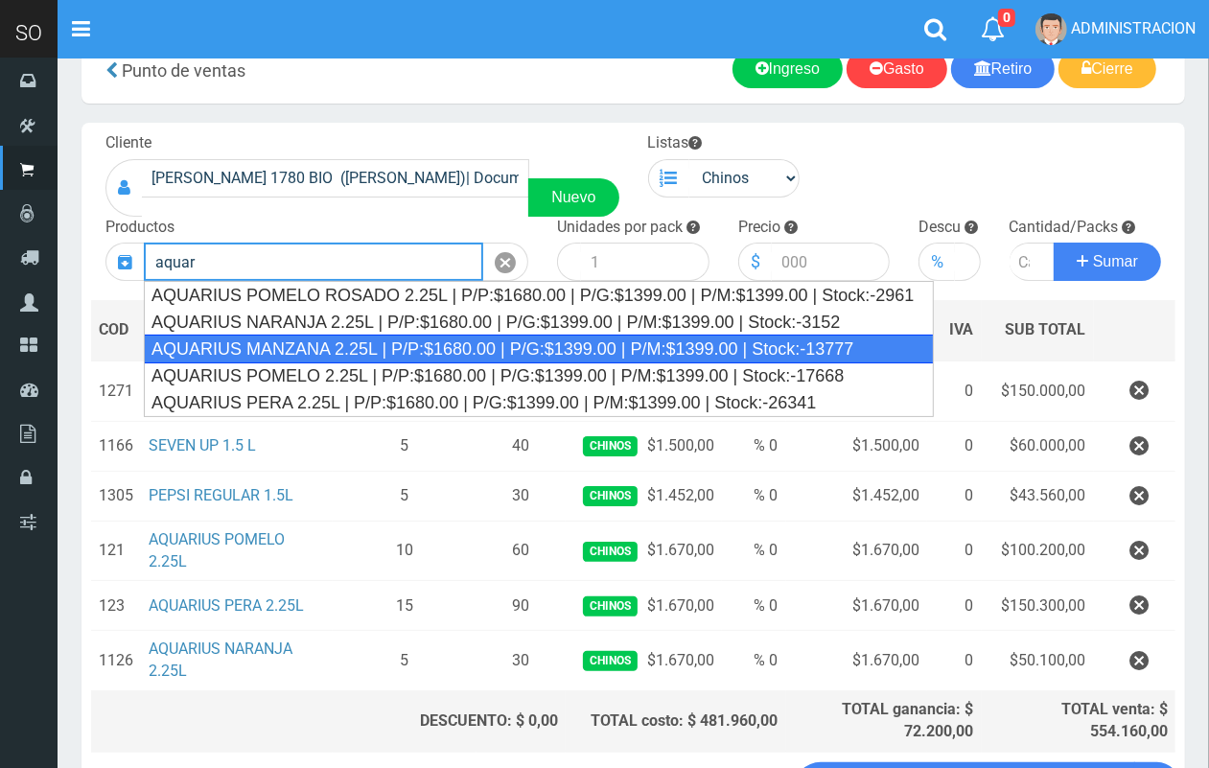
click at [425, 358] on div "AQUARIUS MANZANA 2.25L | P/P:$1680.00 | P/G:$1399.00 | P/M:$1399.00 | Stock:-13…" at bounding box center [539, 349] width 790 height 29
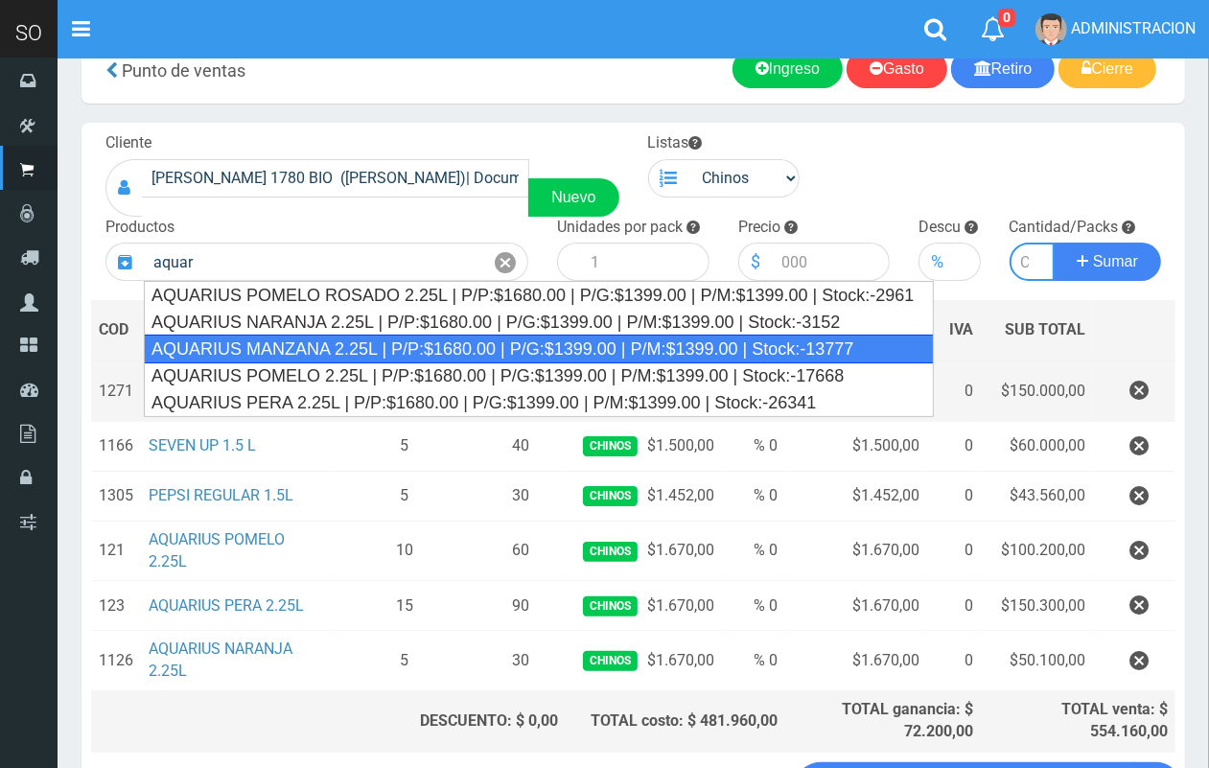
type input "AQUARIUS MANZANA 2.25L | P/P:$1680.00 | P/G:$1399.00 | P/M:$1399.00 | Stock:-13…"
type input "6"
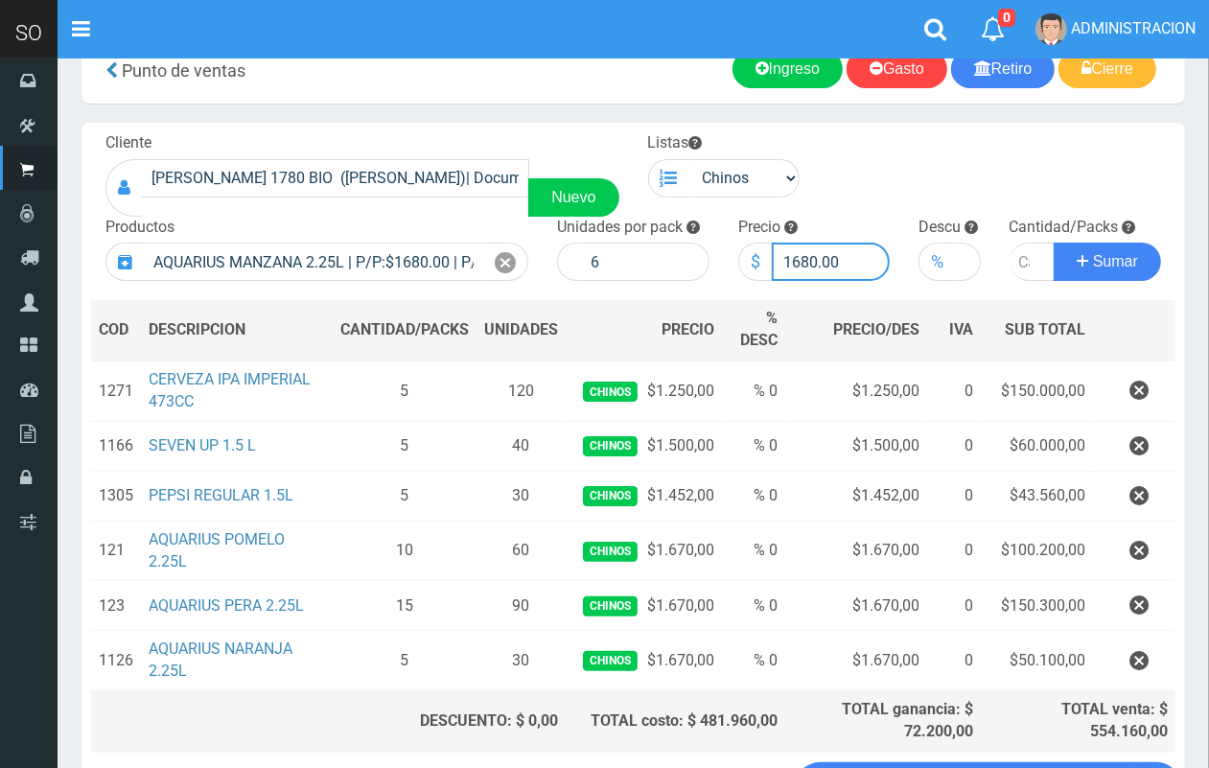
click at [813, 249] on input "1680.00" at bounding box center [831, 262] width 119 height 38
click at [803, 255] on input "1680.00" at bounding box center [831, 262] width 119 height 38
type input "1670.00"
click at [1021, 262] on input "number" at bounding box center [1032, 262] width 46 height 38
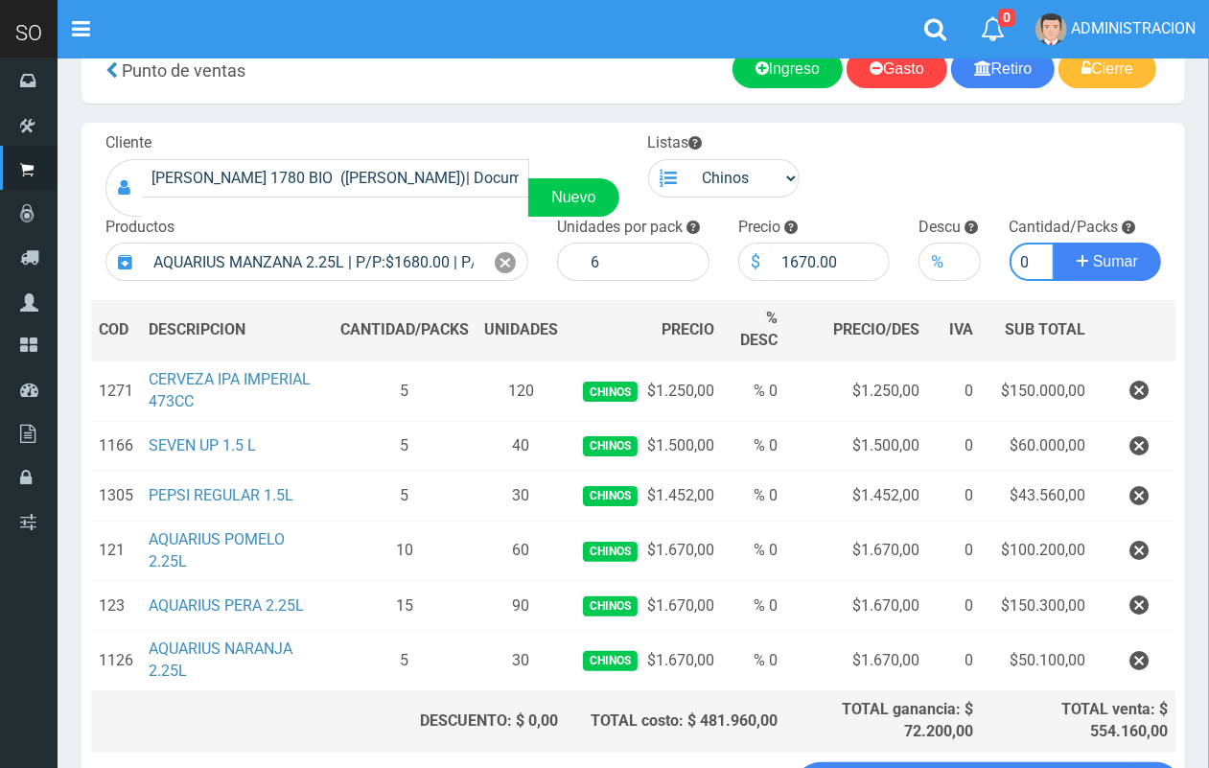
type input "10"
click at [1054, 243] on button "Sumar" at bounding box center [1107, 262] width 107 height 38
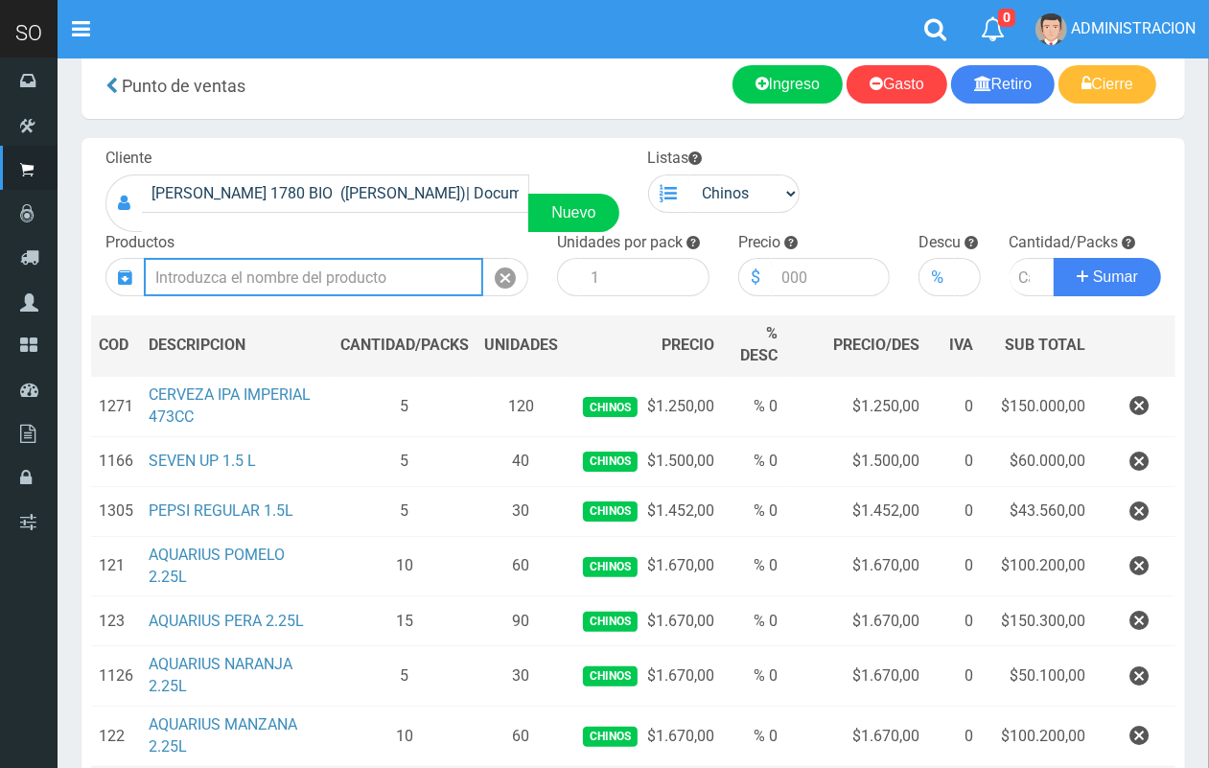
scroll to position [26, 0]
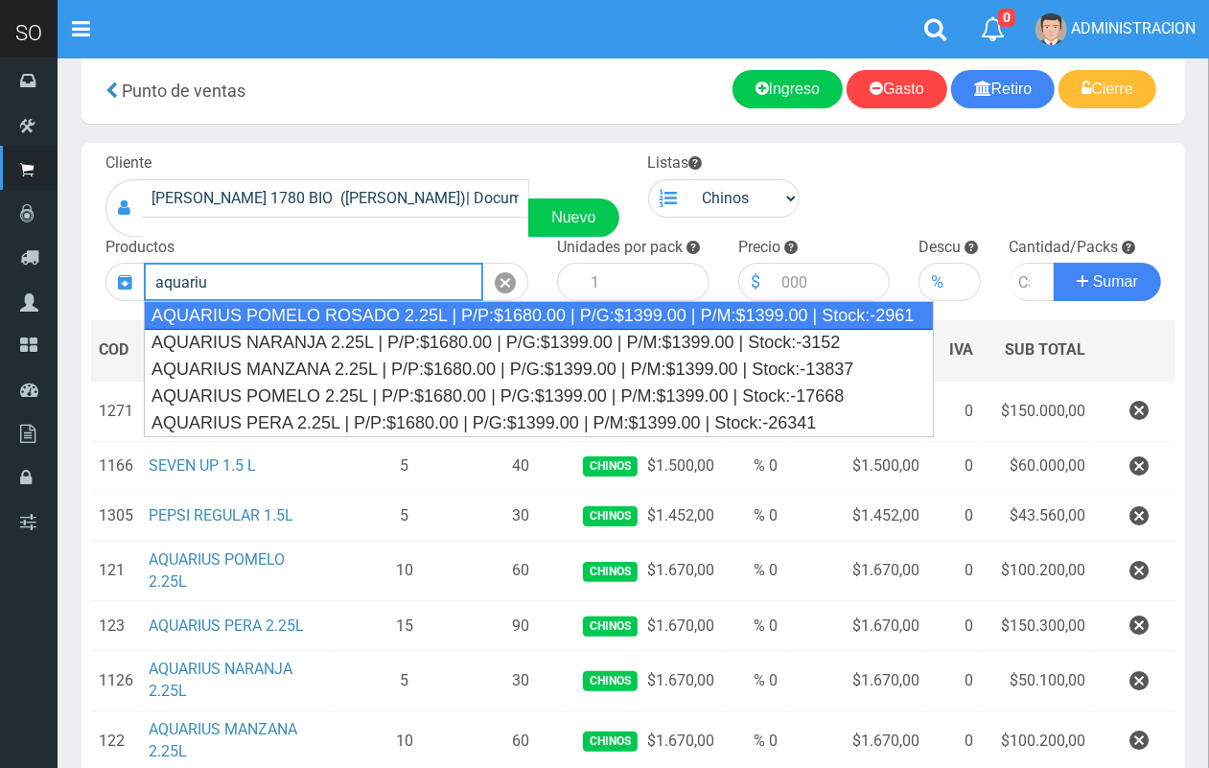
click at [337, 316] on div "AQUARIUS POMELO ROSADO 2.25L | P/P:$1680.00 | P/G:$1399.00 | P/M:$1399.00 | Sto…" at bounding box center [539, 315] width 790 height 29
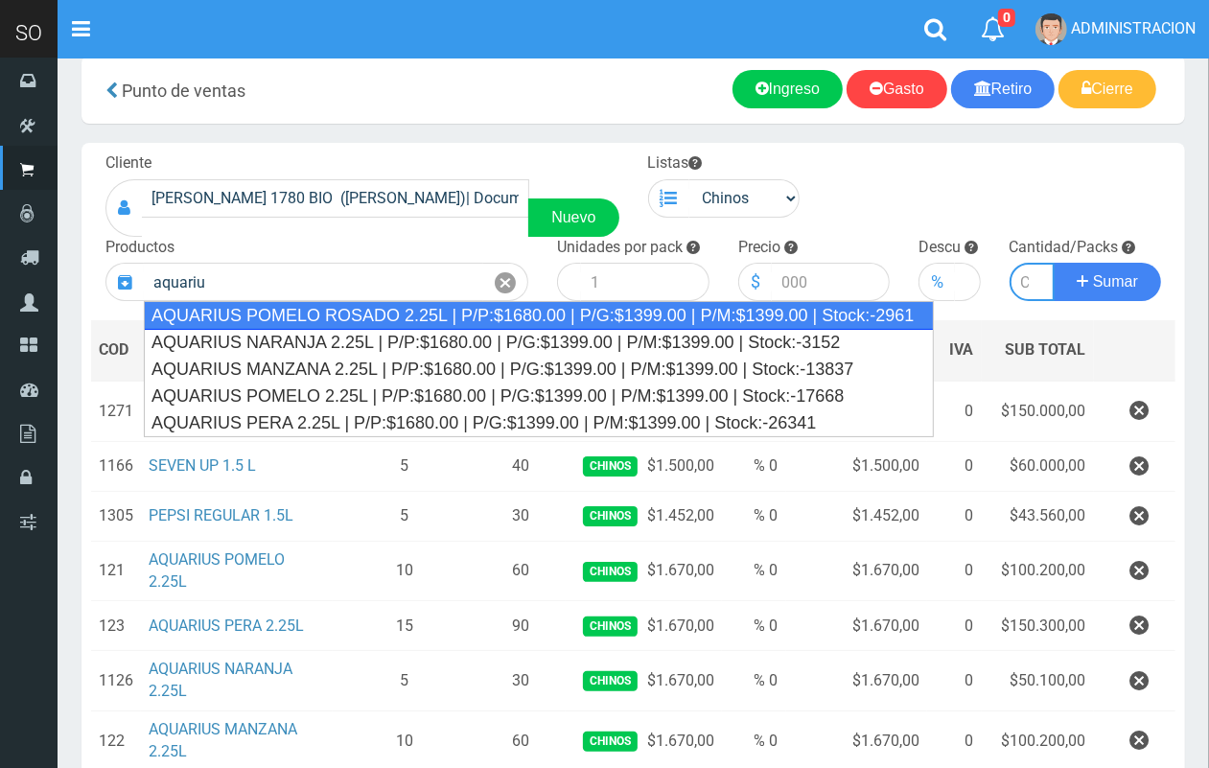
type input "AQUARIUS POMELO ROSADO 2.25L | P/P:$1680.00 | P/G:$1399.00 | P/M:$1399.00 | Sto…"
type input "6"
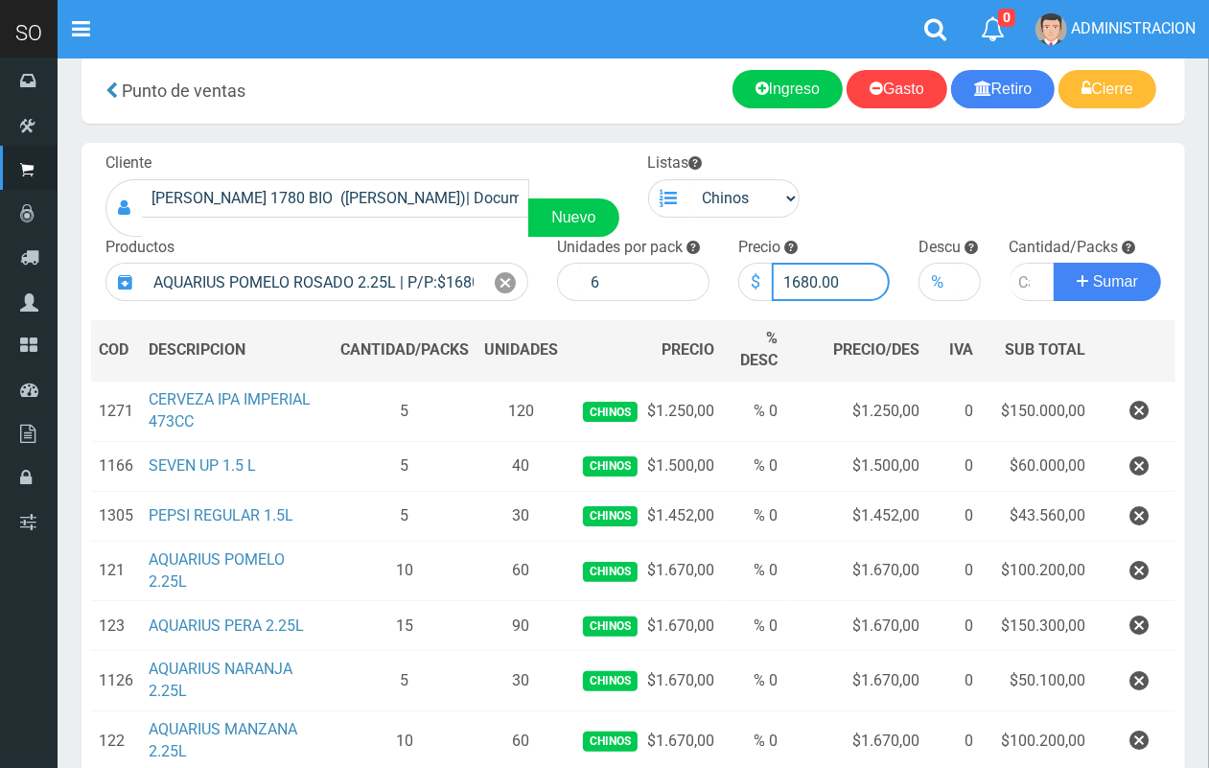
click at [808, 280] on input "1680.00" at bounding box center [831, 282] width 119 height 38
type input "1670.00"
click at [1019, 286] on input "number" at bounding box center [1032, 282] width 46 height 38
type input "3"
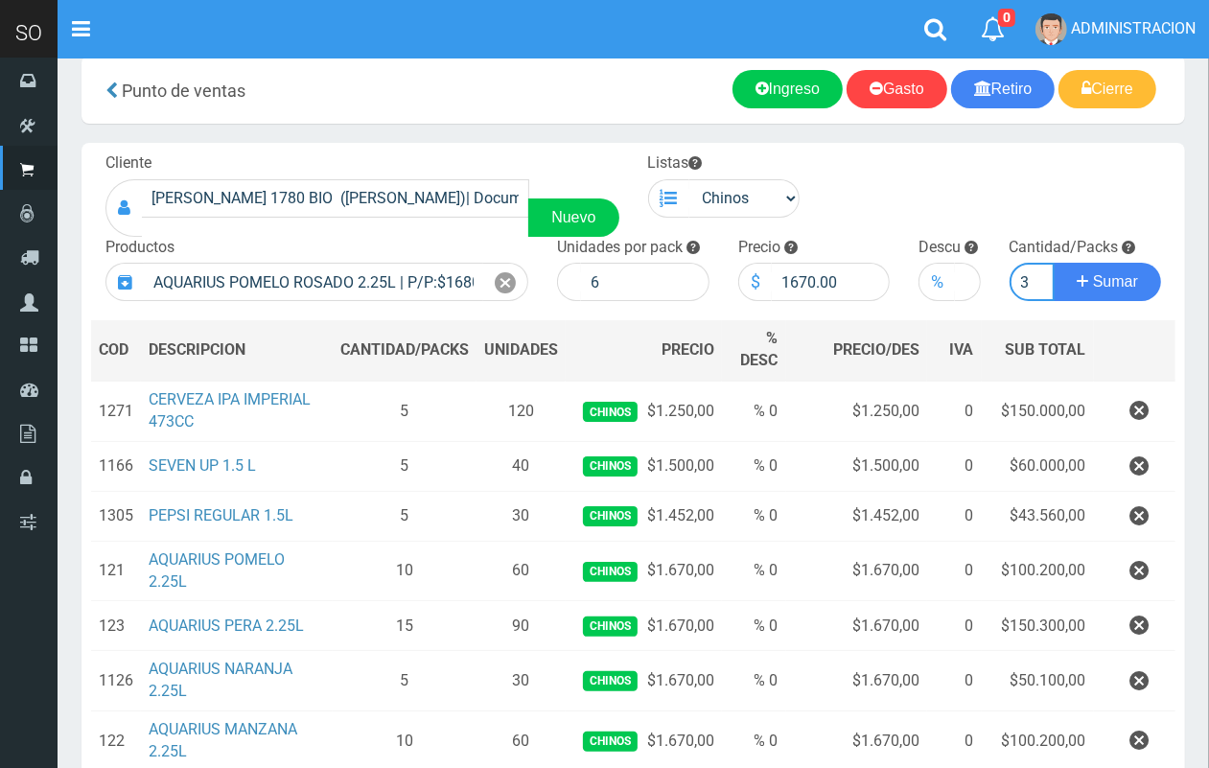
click at [1054, 263] on button "Sumar" at bounding box center [1107, 282] width 107 height 38
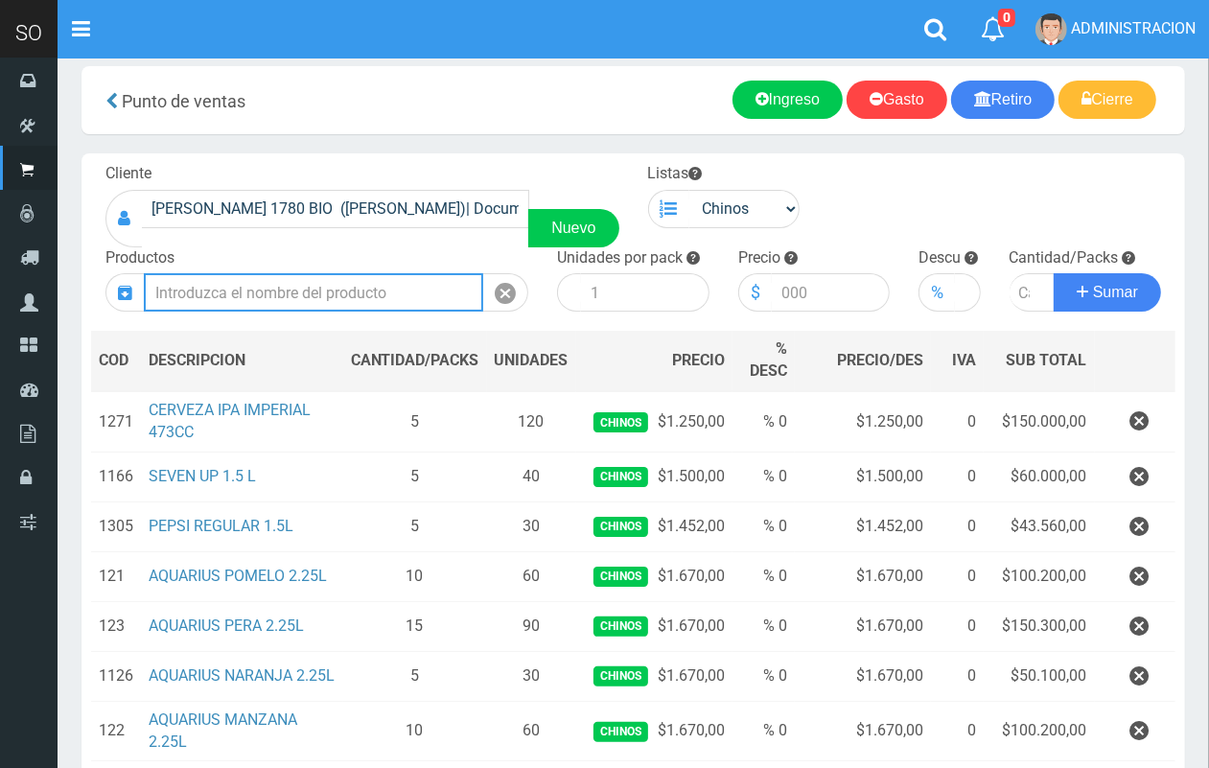
scroll to position [0, 0]
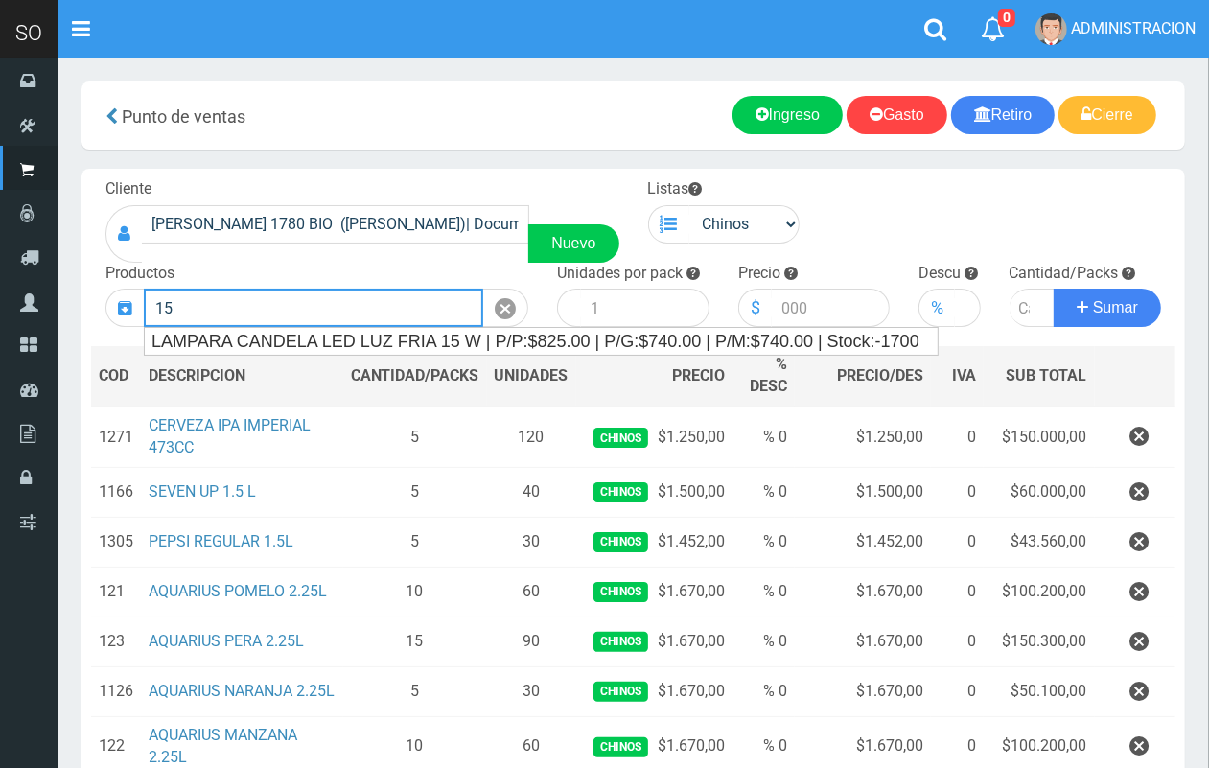
type input "1"
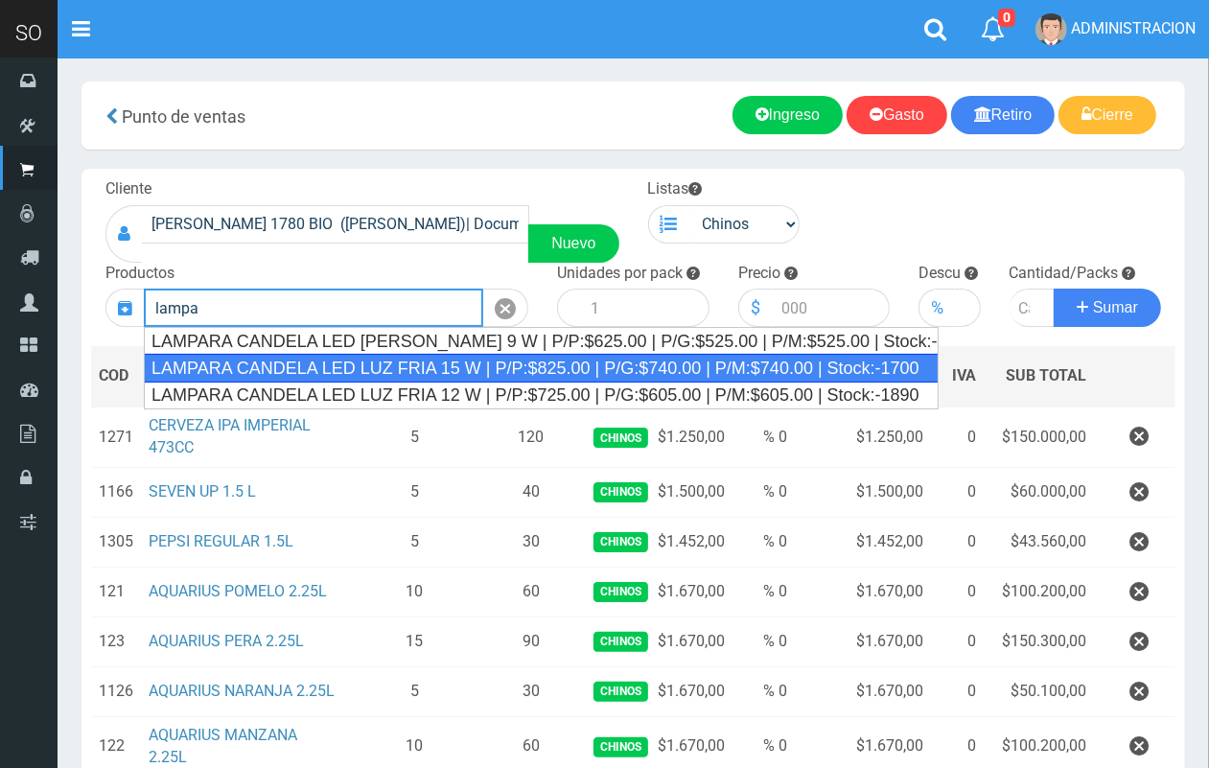
click at [609, 371] on div "LAMPARA CANDELA LED LUZ FRIA 15 W | P/P:$825.00 | P/G:$740.00 | P/M:$740.00 | S…" at bounding box center [541, 368] width 795 height 29
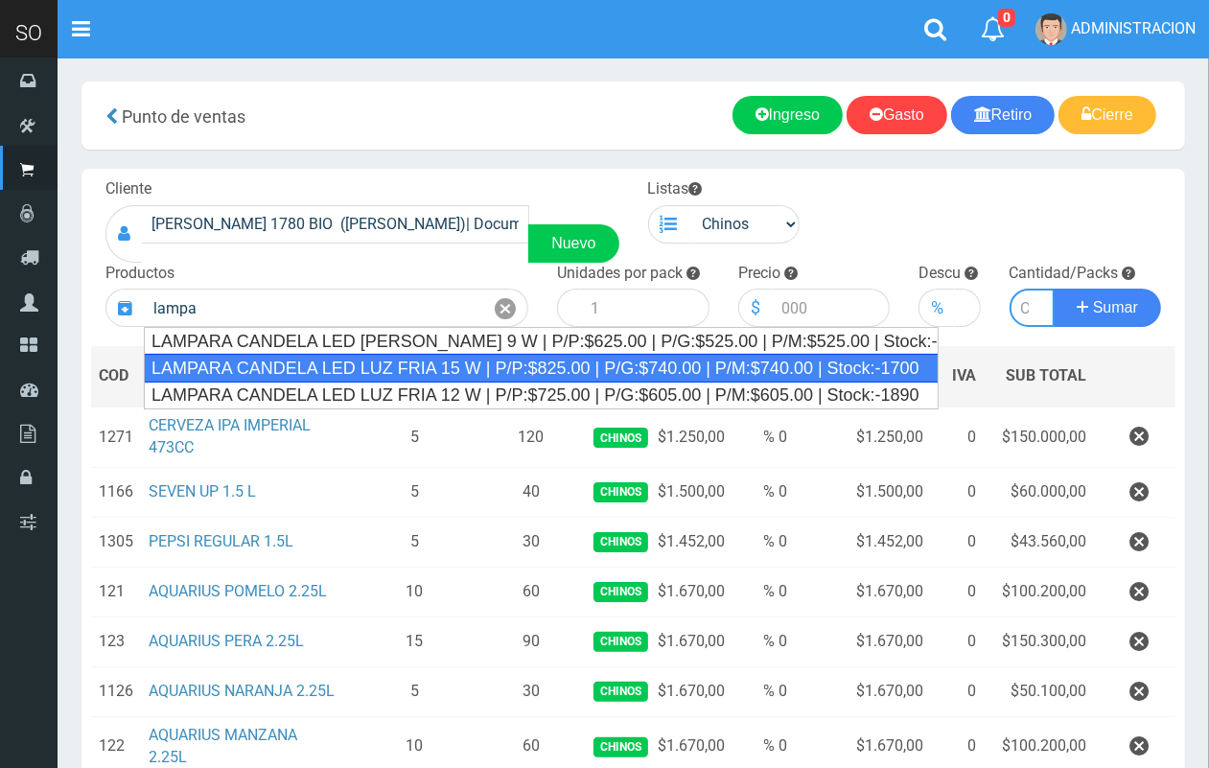
type input "LAMPARA CANDELA LED LUZ FRIA 15 W | P/P:$825.00 | P/G:$740.00 | P/M:$740.00 | S…"
type input "50"
type input "825.00"
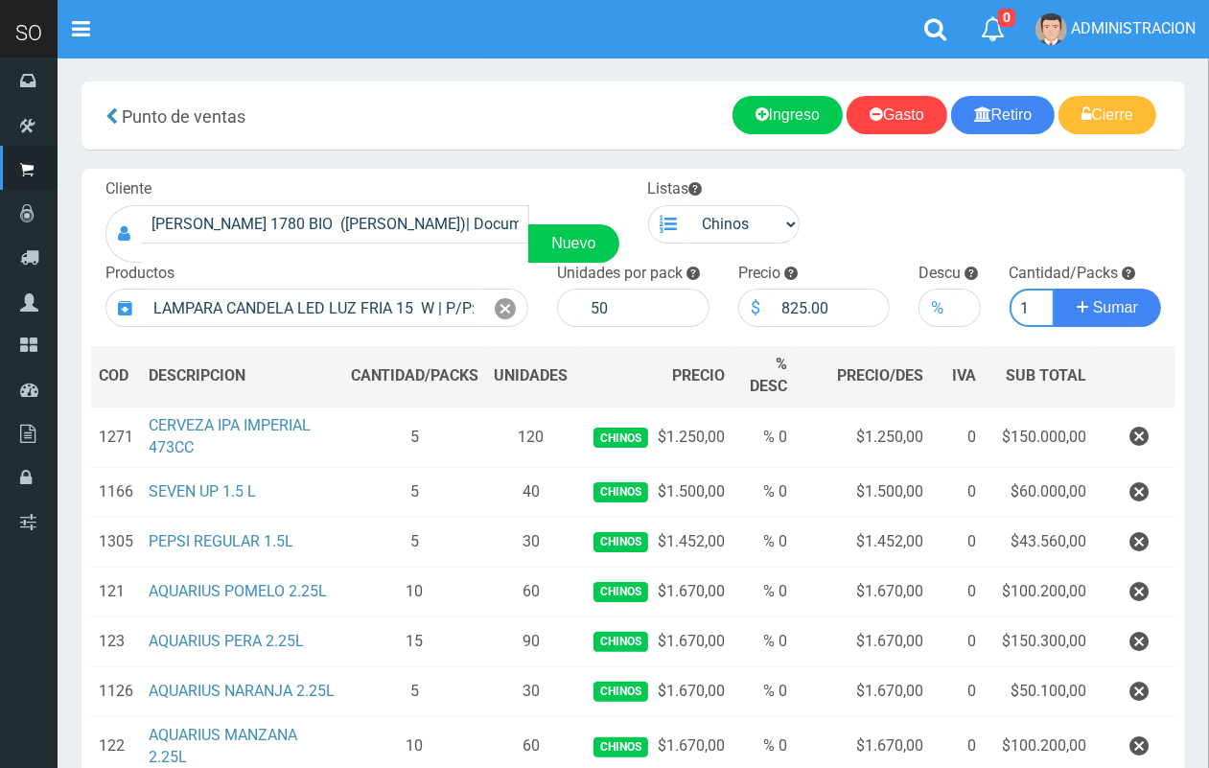
scroll to position [0, 2]
type input "1"
click at [1054, 289] on button "Sumar" at bounding box center [1107, 308] width 107 height 38
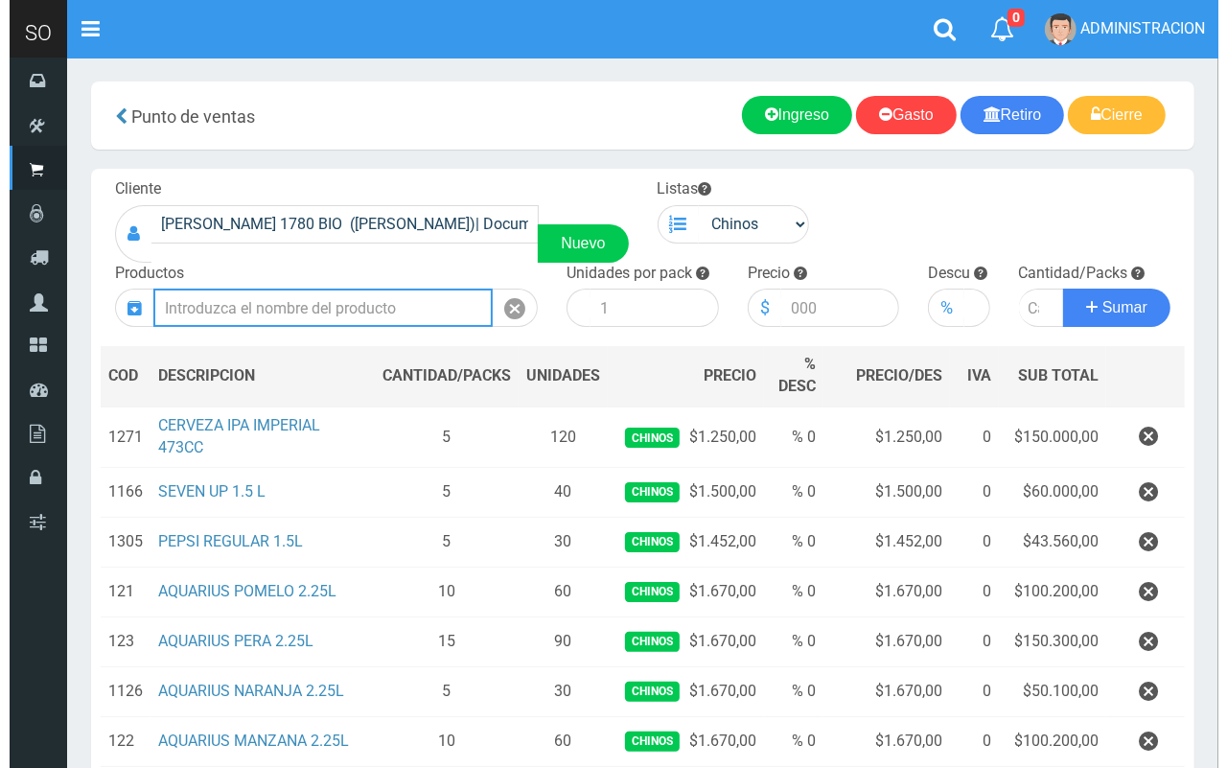
scroll to position [350, 0]
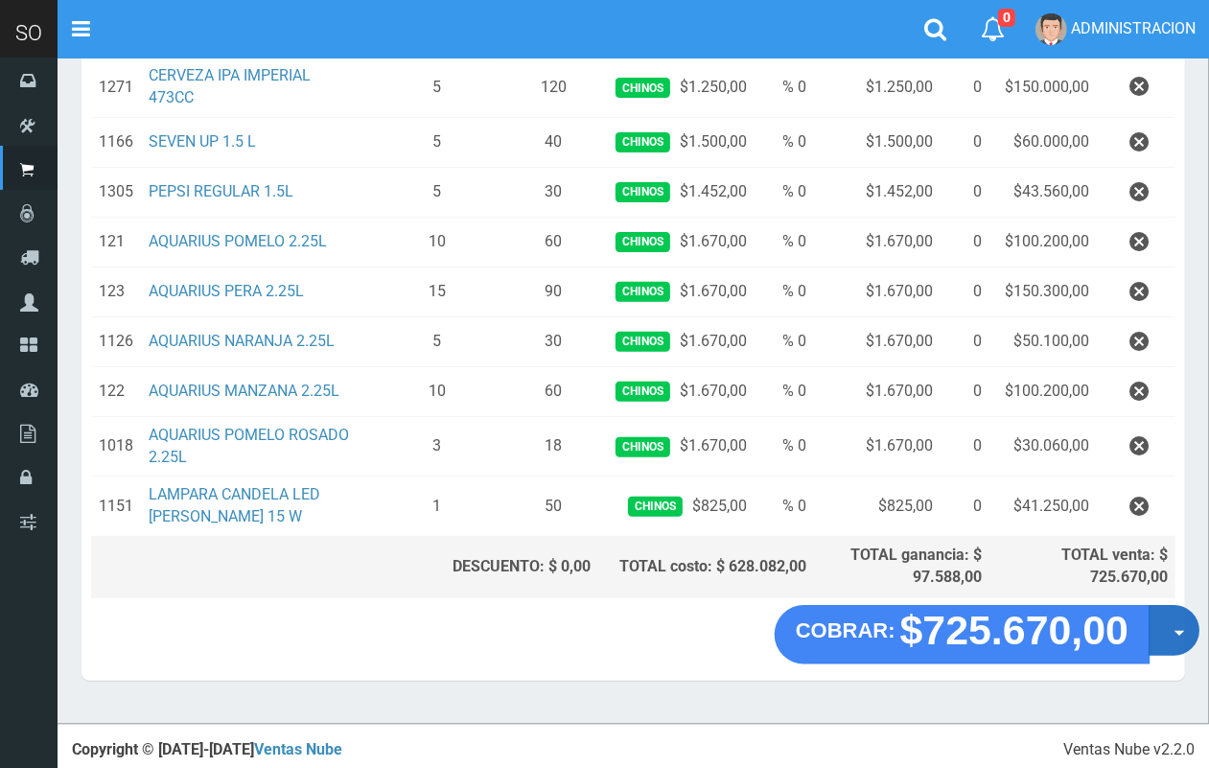
click at [1172, 635] on button "Opciones" at bounding box center [1173, 630] width 51 height 51
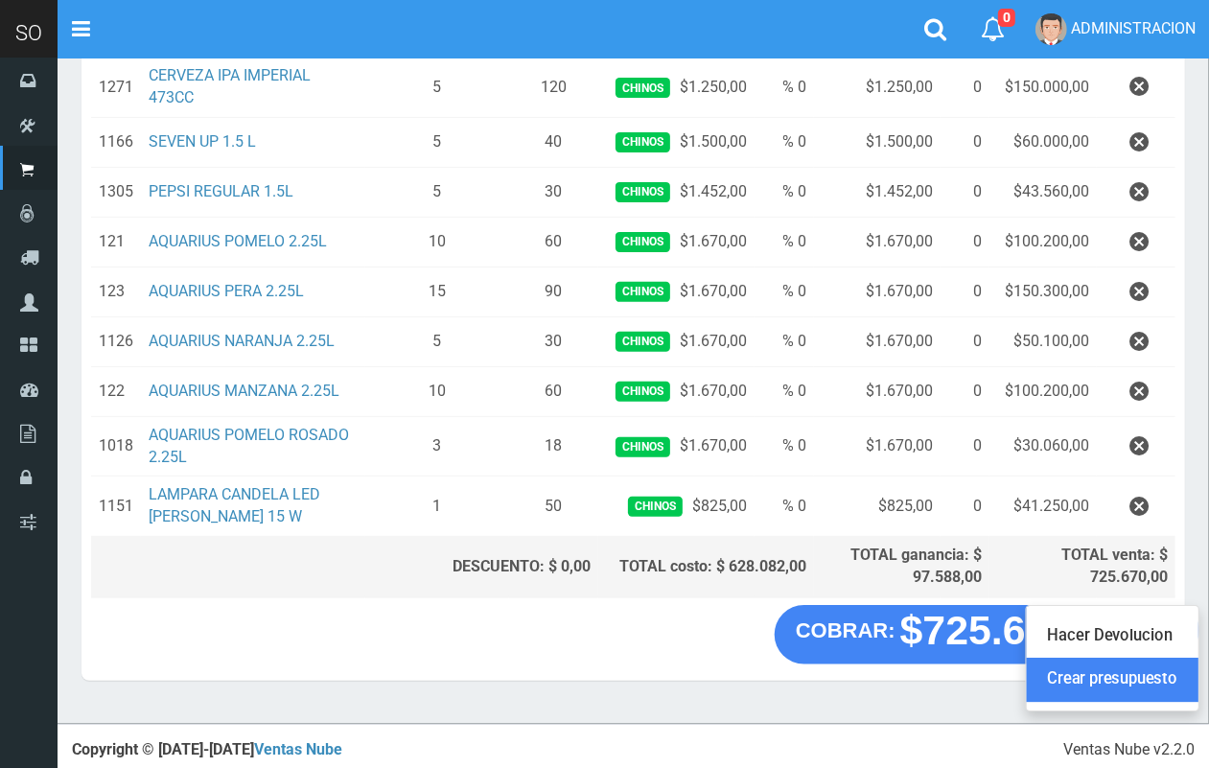
click at [1172, 677] on link "Crear presupuesto" at bounding box center [1113, 680] width 172 height 44
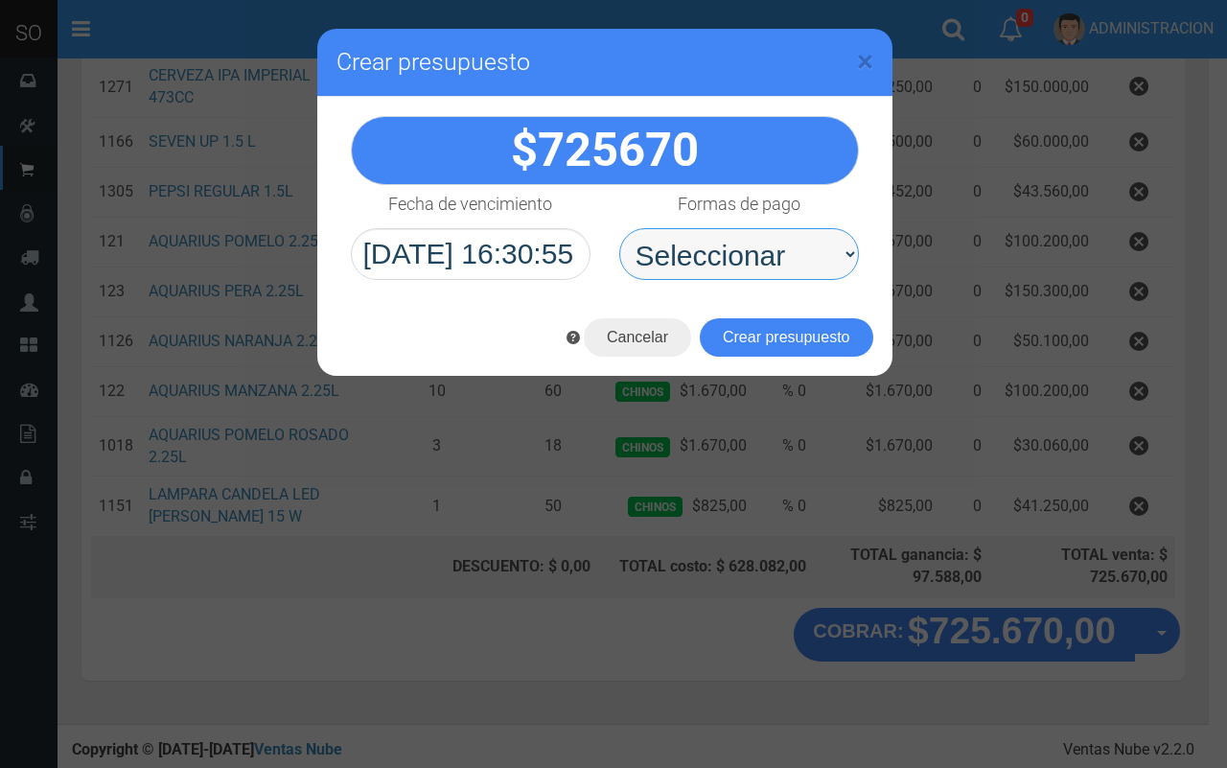
drag, startPoint x: 794, startPoint y: 259, endPoint x: 794, endPoint y: 271, distance: 12.5
click at [794, 259] on select "Seleccionar Efectivo Tarjeta de Crédito Depósito Débito" at bounding box center [739, 254] width 240 height 52
select select "Efectivo"
click at [619, 228] on select "Seleccionar Efectivo Tarjeta de Crédito Depósito Débito" at bounding box center [739, 254] width 240 height 52
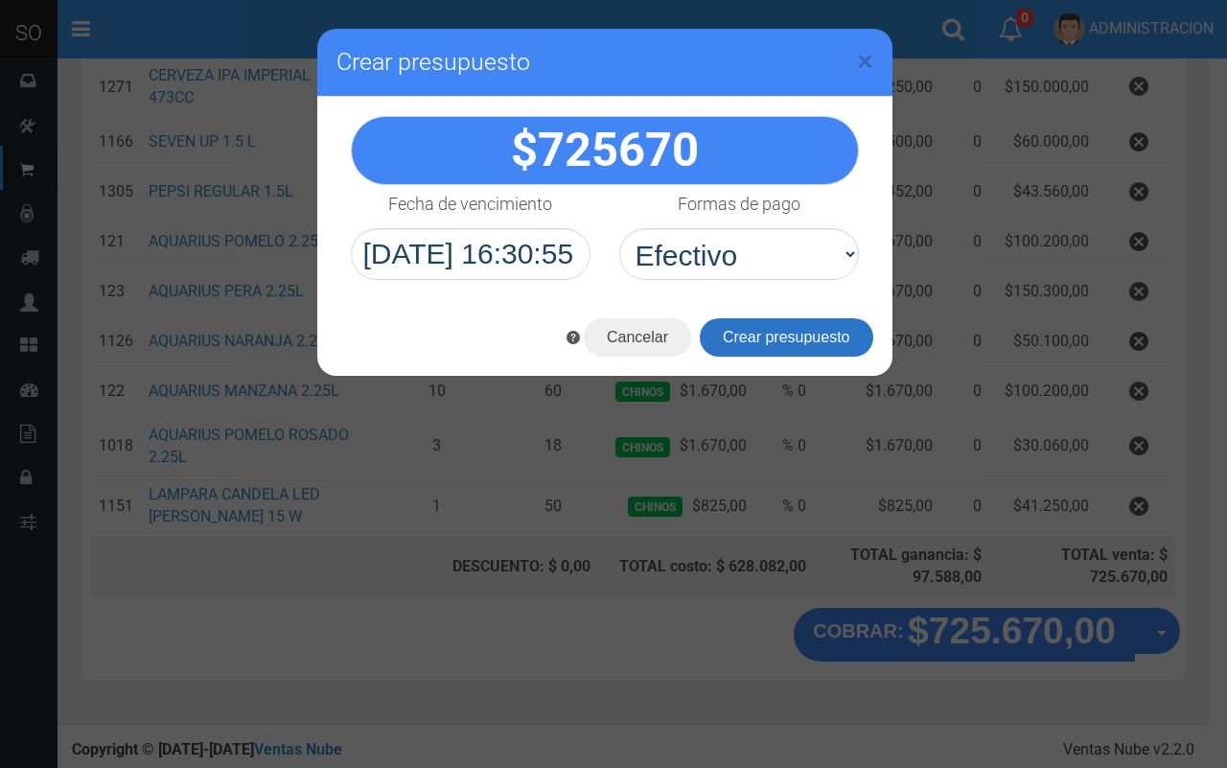
click at [793, 337] on button "Crear presupuesto" at bounding box center [787, 337] width 174 height 38
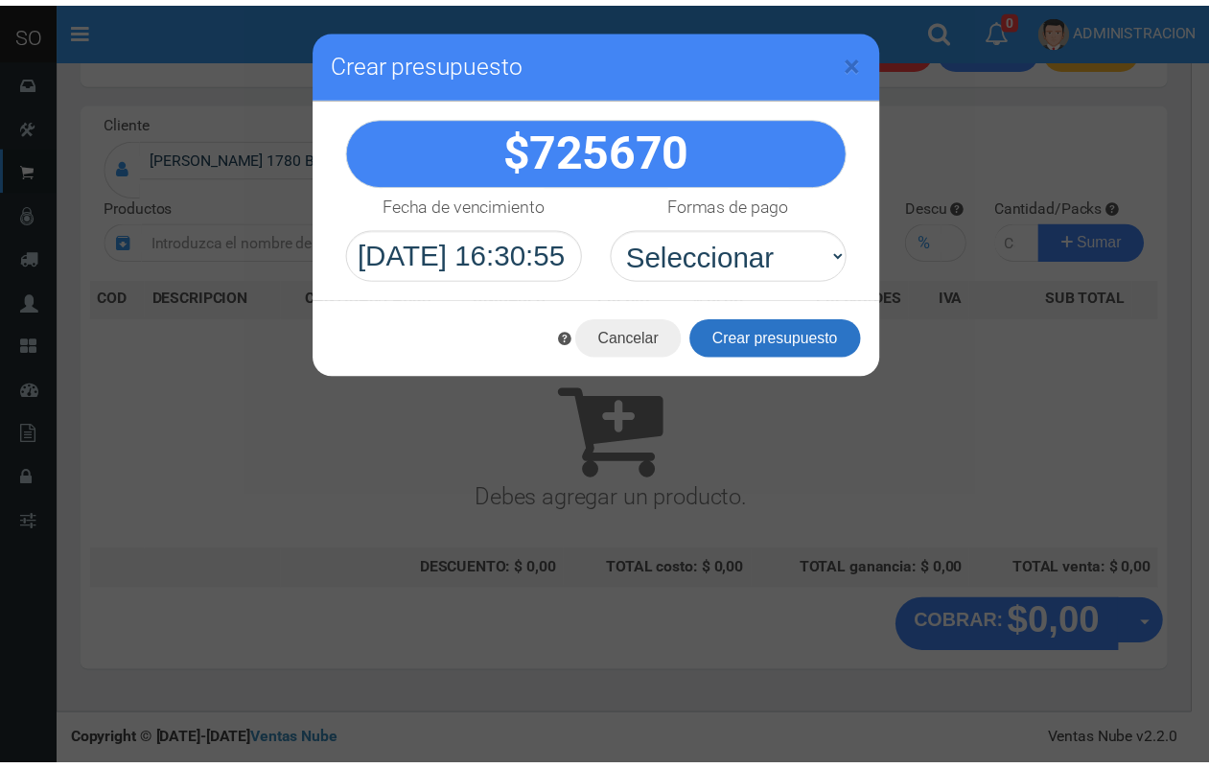
scroll to position [0, 0]
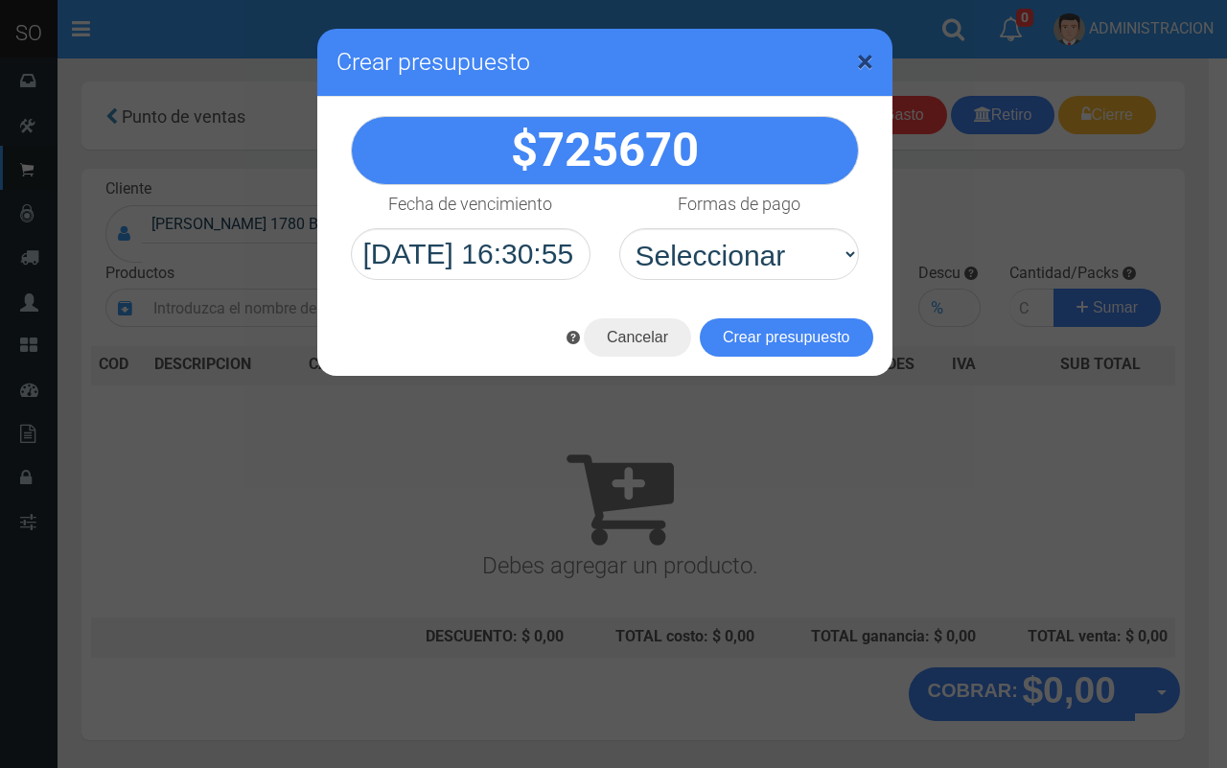
drag, startPoint x: 861, startPoint y: 58, endPoint x: 923, endPoint y: 2, distance: 83.5
click at [868, 48] on span "×" at bounding box center [865, 61] width 16 height 36
